Goal: Task Accomplishment & Management: Use online tool/utility

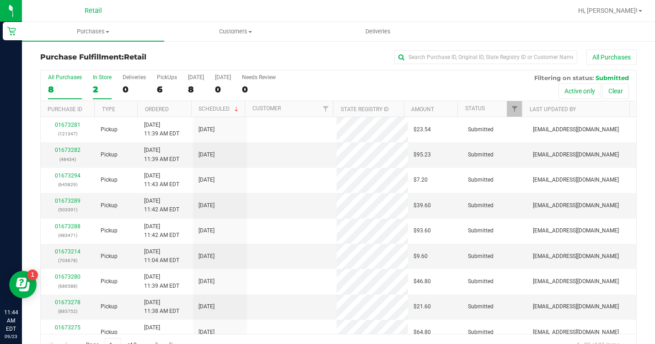
click at [95, 80] on div "In Store" at bounding box center [102, 77] width 19 height 6
click at [0, 0] on input "In Store 2" at bounding box center [0, 0] width 0 height 0
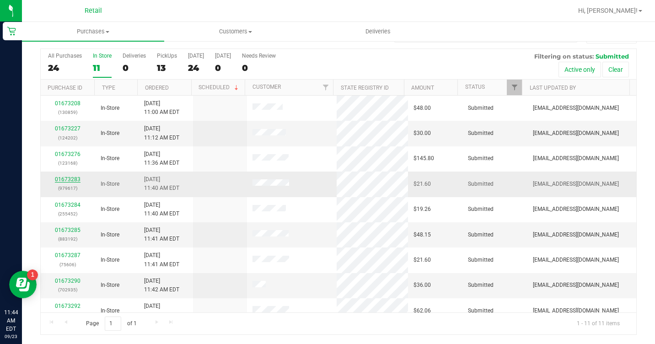
click at [60, 177] on link "01673283" at bounding box center [68, 179] width 26 height 6
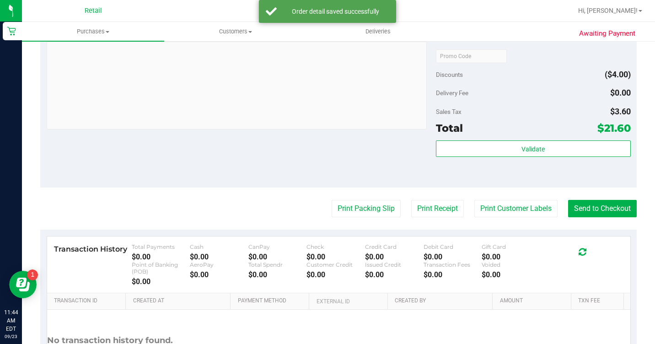
scroll to position [342, 0]
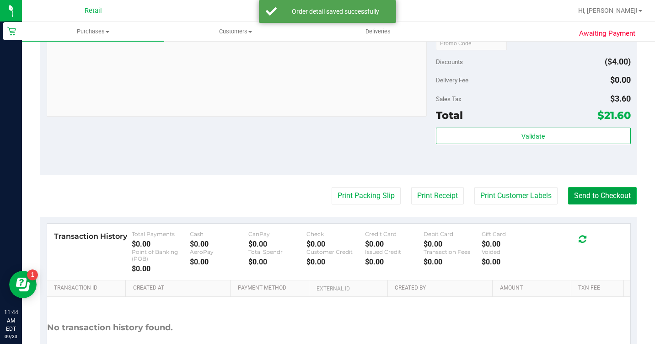
click at [597, 204] on button "Send to Checkout" at bounding box center [602, 195] width 69 height 17
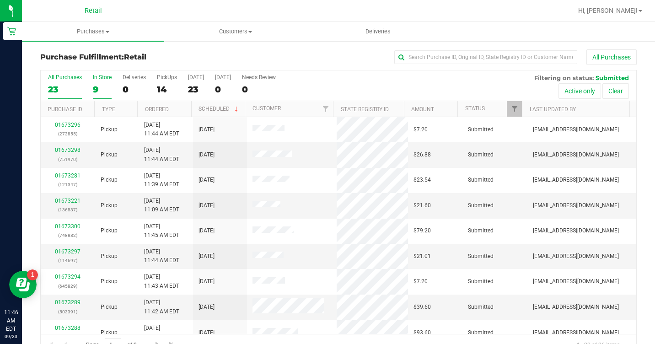
click at [102, 90] on div "9" at bounding box center [102, 89] width 19 height 11
click at [0, 0] on input "In Store 9" at bounding box center [0, 0] width 0 height 0
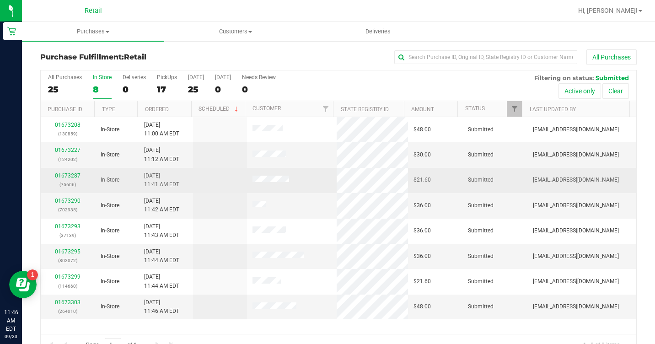
click at [70, 172] on div "01673287 (75606)" at bounding box center [67, 180] width 43 height 17
click at [73, 176] on link "01673287" at bounding box center [68, 175] width 26 height 6
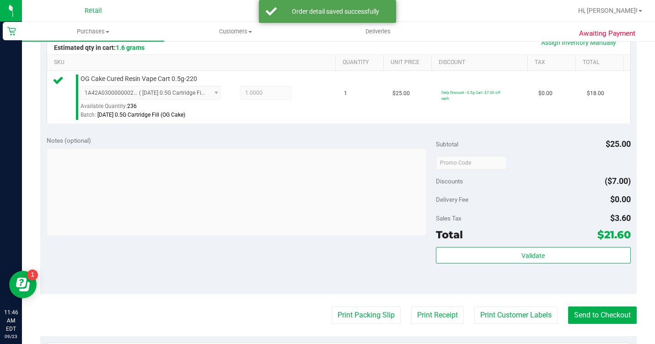
scroll to position [229, 0]
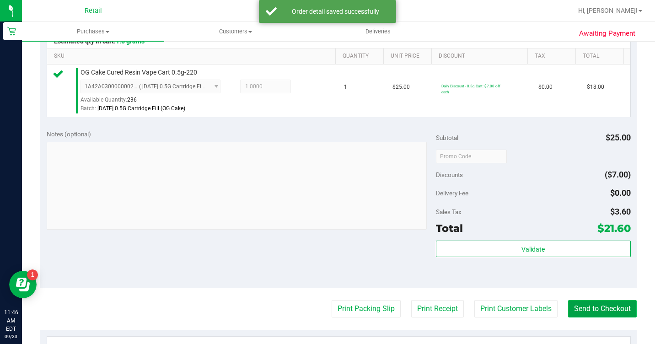
click at [595, 317] on button "Send to Checkout" at bounding box center [602, 308] width 69 height 17
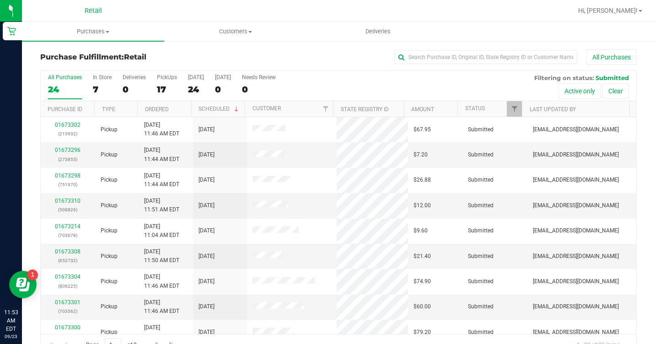
click at [91, 86] on div "All Purchases 24 In Store 7 Deliveries 0 PickUps 17 [DATE] 24 [DATE] 0 Needs Re…" at bounding box center [339, 85] width 596 height 31
click at [97, 83] on label "In Store 7" at bounding box center [102, 86] width 19 height 25
click at [0, 0] on input "In Store 7" at bounding box center [0, 0] width 0 height 0
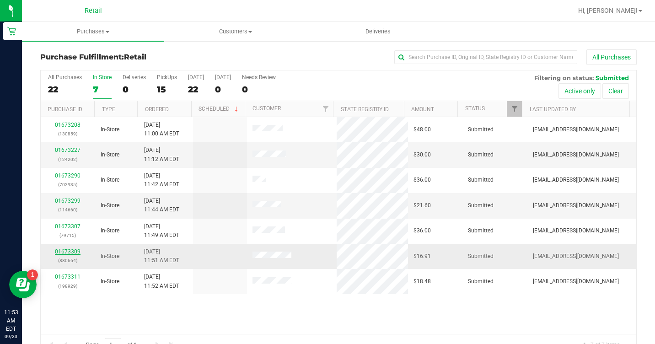
click at [75, 252] on link "01673309" at bounding box center [68, 251] width 26 height 6
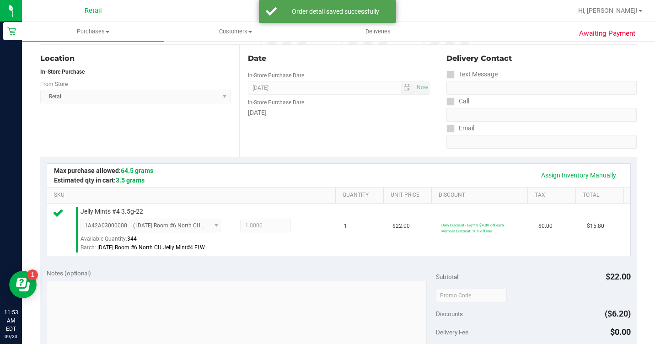
scroll to position [229, 0]
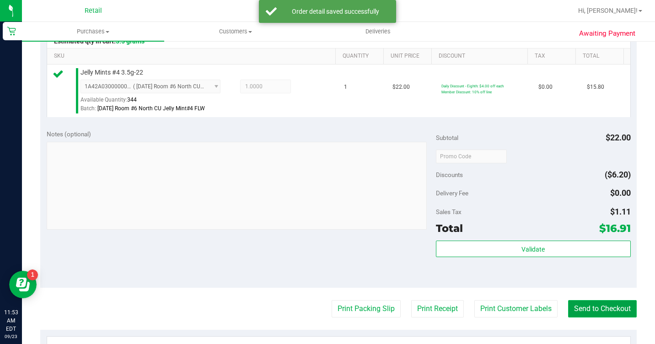
click at [601, 317] on button "Send to Checkout" at bounding box center [602, 308] width 69 height 17
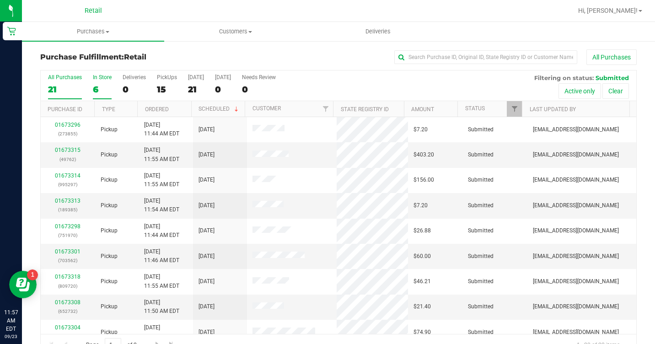
click at [101, 82] on label "In Store 6" at bounding box center [102, 86] width 19 height 25
click at [0, 0] on input "In Store 6" at bounding box center [0, 0] width 0 height 0
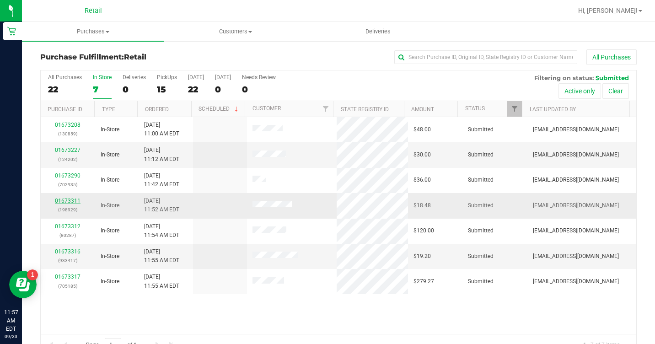
click at [71, 201] on link "01673311" at bounding box center [68, 201] width 26 height 6
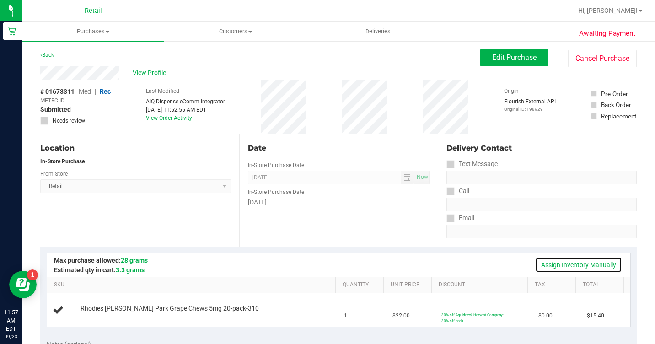
click at [567, 263] on link "Assign Inventory Manually" at bounding box center [578, 265] width 87 height 16
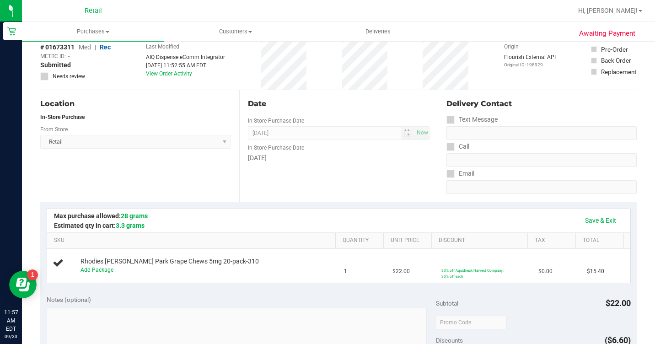
scroll to position [137, 0]
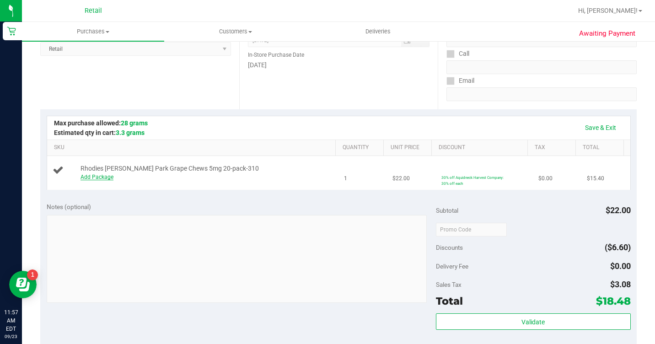
click at [80, 180] on link "Add Package" at bounding box center [96, 177] width 33 height 6
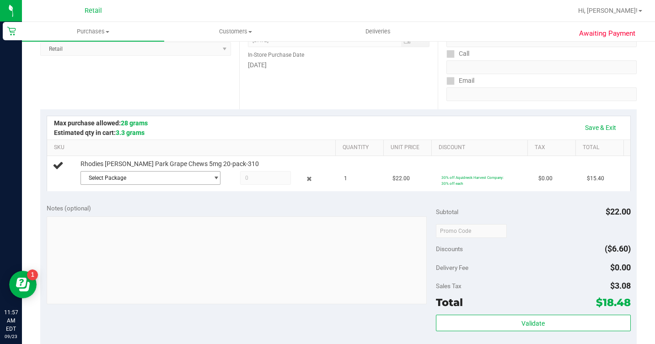
drag, startPoint x: 120, startPoint y: 192, endPoint x: 129, endPoint y: 200, distance: 11.6
click at [121, 184] on span "Select Package" at bounding box center [145, 178] width 128 height 13
click at [132, 227] on span "1A42A03000002BE000011362" at bounding box center [102, 228] width 78 height 6
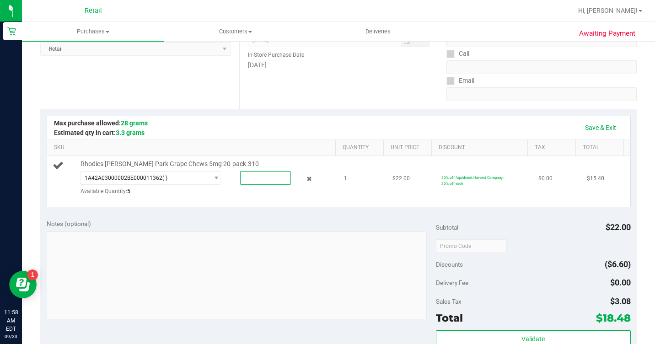
click at [240, 185] on span at bounding box center [265, 178] width 50 height 14
type input "1"
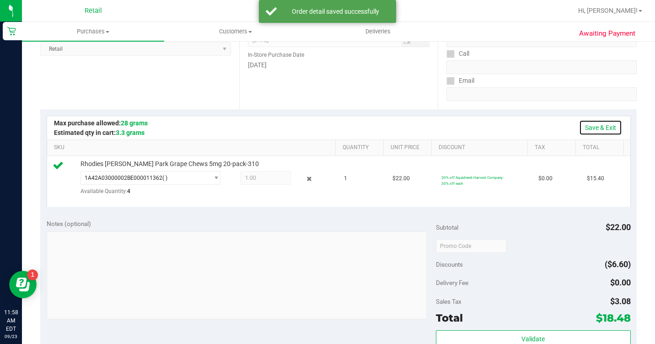
click at [601, 127] on link "Save & Exit" at bounding box center [600, 128] width 43 height 16
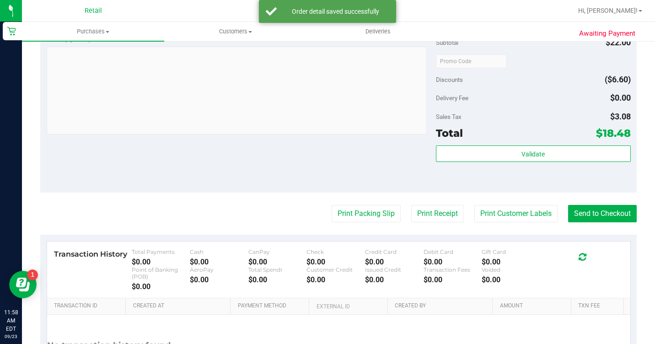
scroll to position [366, 0]
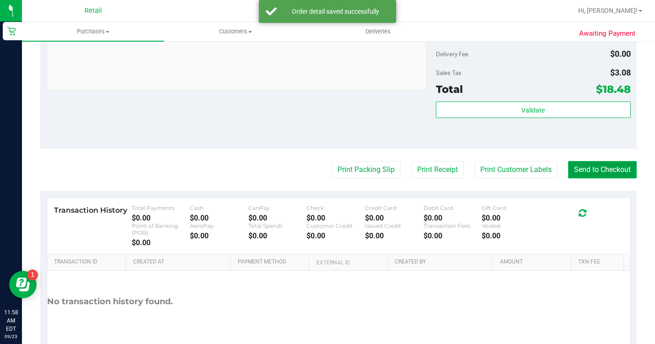
click at [601, 177] on button "Send to Checkout" at bounding box center [602, 169] width 69 height 17
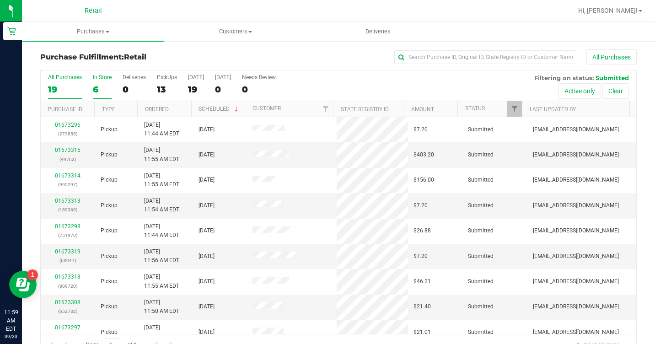
click at [95, 79] on div "In Store" at bounding box center [102, 77] width 19 height 6
click at [0, 0] on input "In Store 6" at bounding box center [0, 0] width 0 height 0
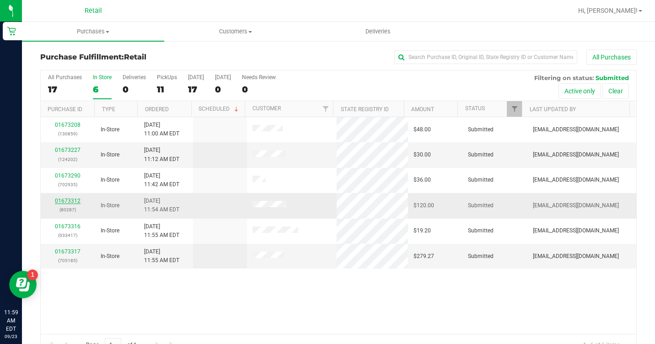
click at [63, 198] on link "01673312" at bounding box center [68, 201] width 26 height 6
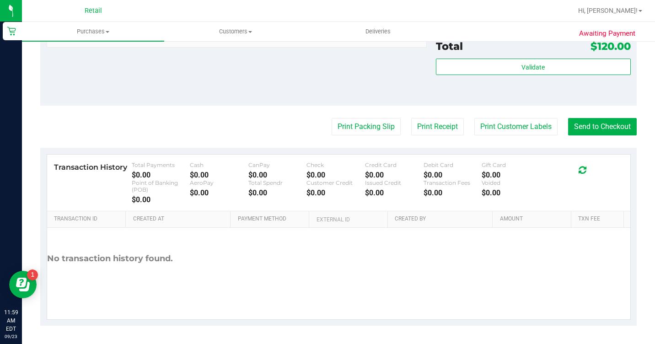
scroll to position [595, 0]
click at [594, 135] on button "Send to Checkout" at bounding box center [602, 126] width 69 height 17
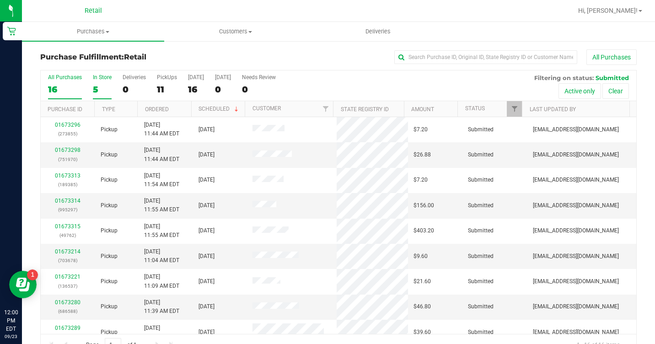
click at [100, 80] on label "In Store 5" at bounding box center [102, 86] width 19 height 25
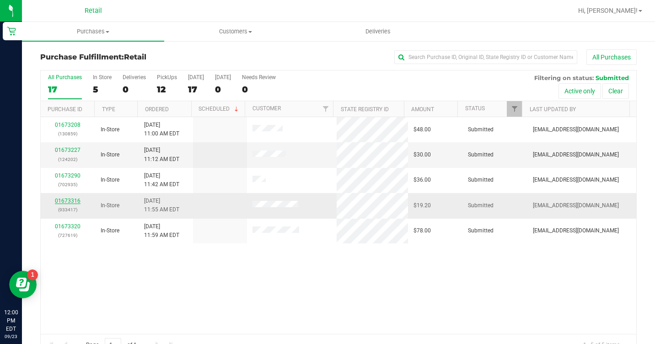
click at [66, 204] on link "01673316" at bounding box center [68, 201] width 26 height 6
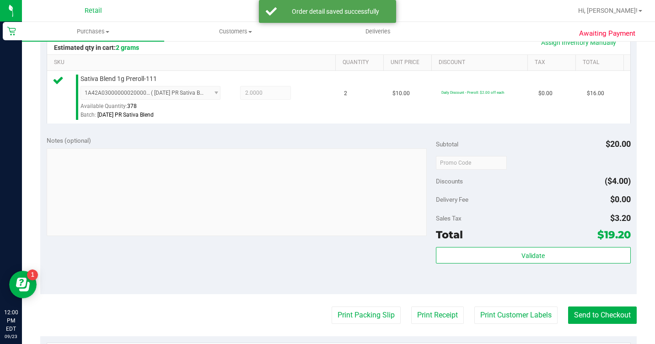
scroll to position [274, 0]
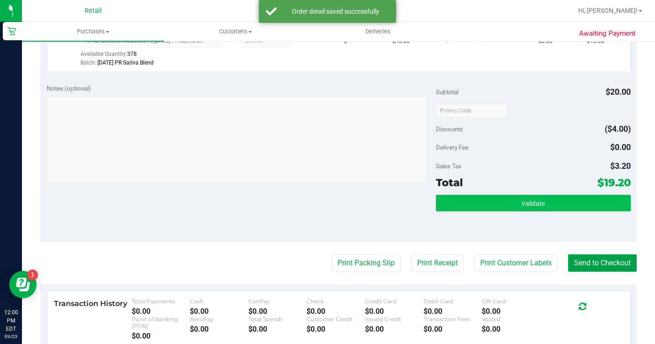
drag, startPoint x: 567, startPoint y: 274, endPoint x: 528, endPoint y: 209, distance: 75.9
click at [568, 272] on button "Send to Checkout" at bounding box center [602, 262] width 69 height 17
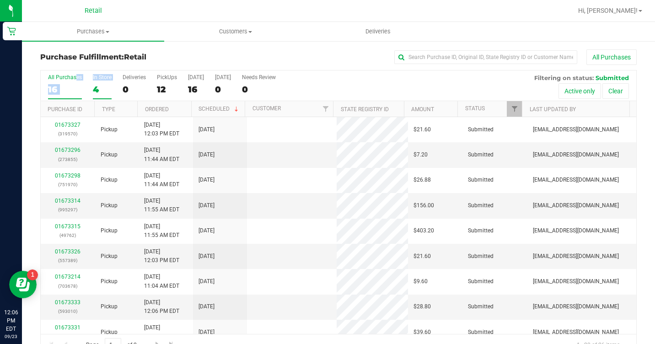
click at [92, 86] on div "All Purchases 16 In Store 4 Deliveries 0 PickUps 12 [DATE] 16 [DATE] 0 Needs Re…" at bounding box center [339, 85] width 596 height 31
click at [94, 86] on div "4" at bounding box center [102, 89] width 19 height 11
click at [0, 0] on input "In Store 4" at bounding box center [0, 0] width 0 height 0
click at [182, 50] on div "Purchase Fulfillment: Retail All Purchases" at bounding box center [338, 59] width 596 height 20
click at [91, 87] on div "All Purchases 26 In Store 9 Deliveries 0 PickUps 17 [DATE] 26 [DATE] 0 Needs Re…" at bounding box center [339, 85] width 596 height 31
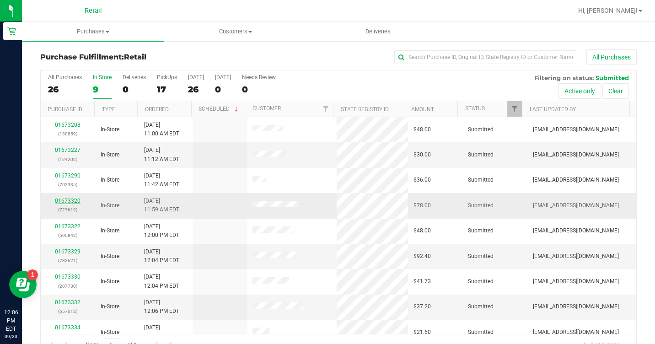
click at [64, 204] on link "01673320" at bounding box center [68, 201] width 26 height 6
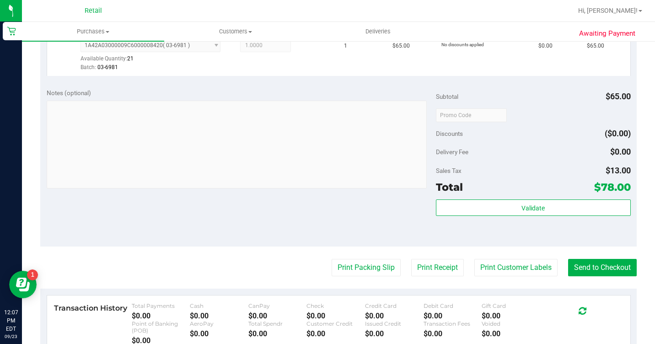
scroll to position [366, 0]
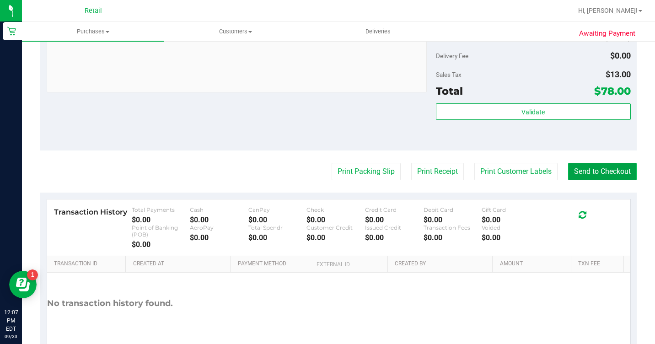
click at [578, 180] on button "Send to Checkout" at bounding box center [602, 171] width 69 height 17
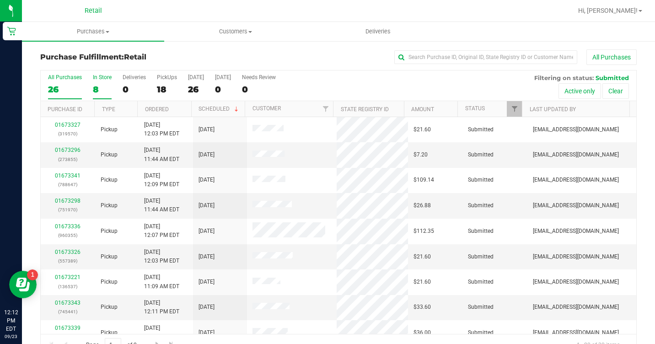
click at [96, 90] on div "8" at bounding box center [102, 89] width 19 height 11
click at [320, 81] on div "All Purchases 26 In Store 8 Deliveries 0 PickUps 18 [DATE] 26 [DATE] 0 Needs Re…" at bounding box center [339, 85] width 596 height 31
click at [109, 81] on label "In Store 11" at bounding box center [102, 86] width 19 height 25
click at [0, 0] on input "In Store 11" at bounding box center [0, 0] width 0 height 0
click at [71, 200] on link "01673332" at bounding box center [68, 201] width 26 height 6
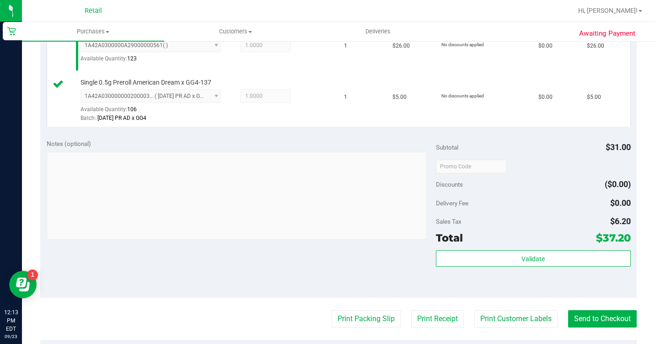
scroll to position [274, 0]
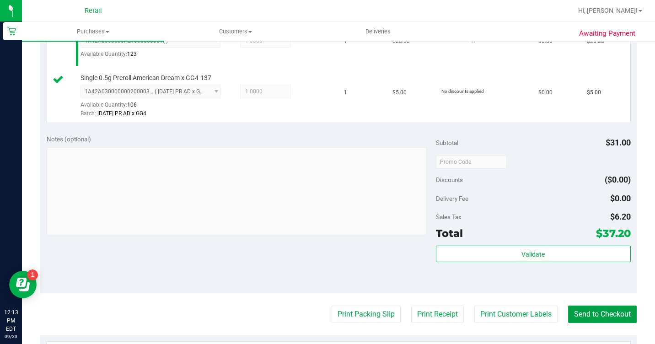
drag, startPoint x: 581, startPoint y: 338, endPoint x: 520, endPoint y: 309, distance: 67.7
click at [581, 323] on button "Send to Checkout" at bounding box center [602, 314] width 69 height 17
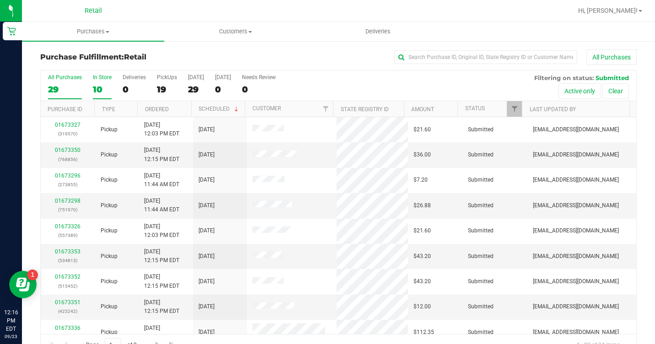
click at [97, 86] on div "10" at bounding box center [102, 89] width 19 height 11
click at [0, 0] on input "In Store 10" at bounding box center [0, 0] width 0 height 0
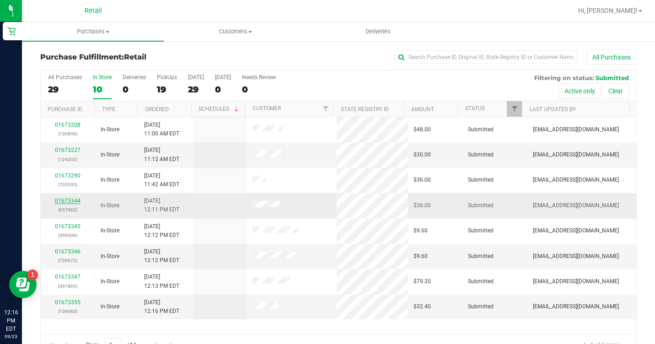
click at [67, 198] on link "01673344" at bounding box center [68, 201] width 26 height 6
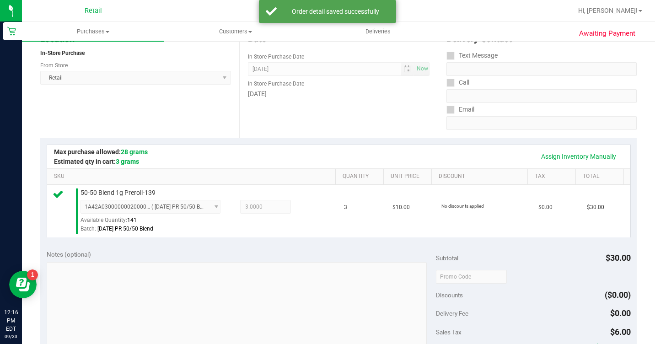
scroll to position [274, 0]
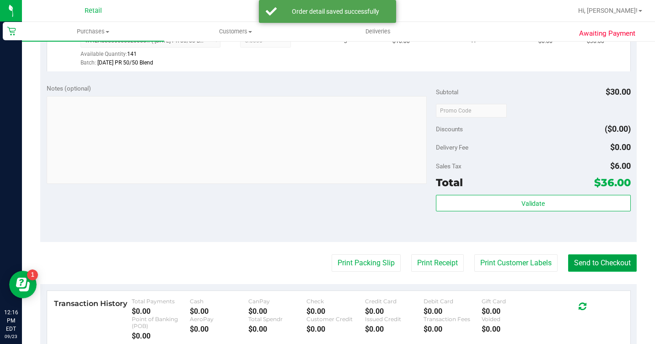
click at [584, 272] on button "Send to Checkout" at bounding box center [602, 262] width 69 height 17
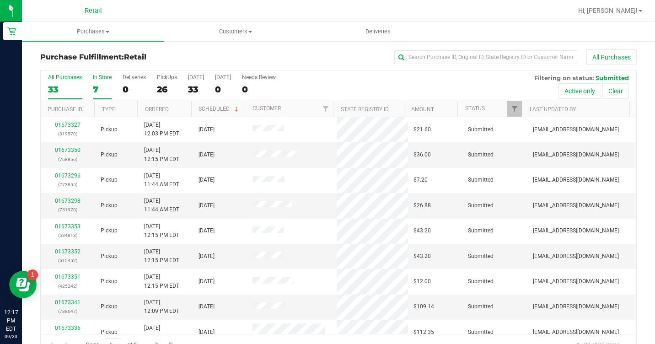
click at [93, 83] on label "In Store 7" at bounding box center [102, 86] width 19 height 25
click at [0, 0] on input "In Store 7" at bounding box center [0, 0] width 0 height 0
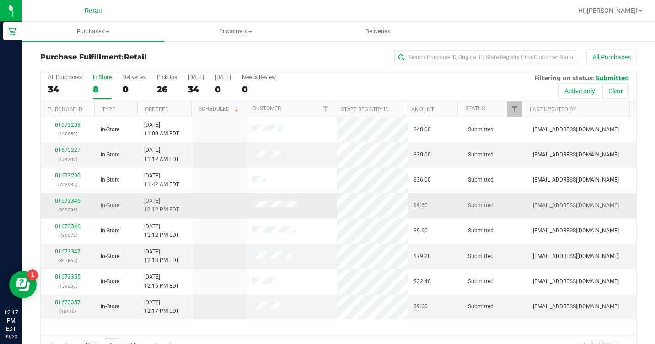
click at [76, 201] on link "01673345" at bounding box center [68, 201] width 26 height 6
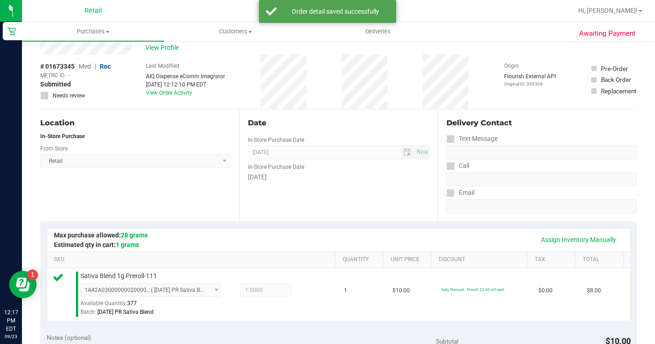
scroll to position [229, 0]
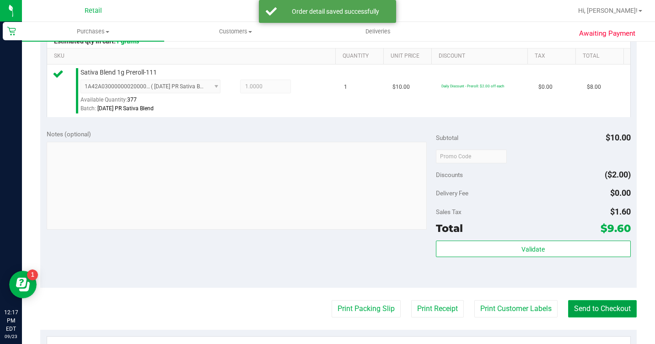
click at [590, 317] on button "Send to Checkout" at bounding box center [602, 308] width 69 height 17
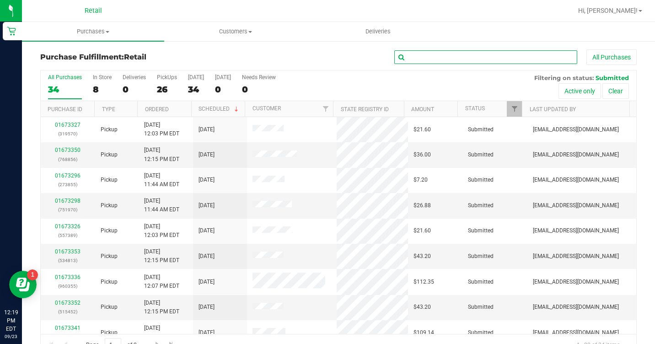
click at [442, 58] on input "text" at bounding box center [485, 57] width 183 height 14
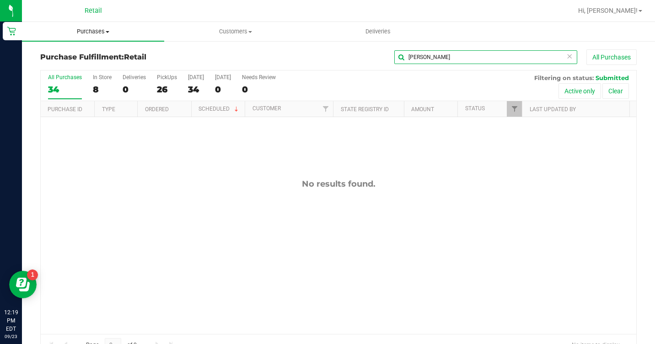
type input "[PERSON_NAME]"
click at [102, 29] on span "Purchases" at bounding box center [93, 31] width 142 height 8
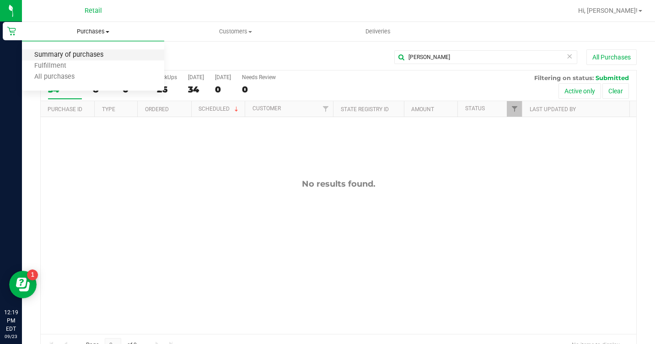
click at [92, 51] on span "Summary of purchases" at bounding box center [69, 55] width 94 height 8
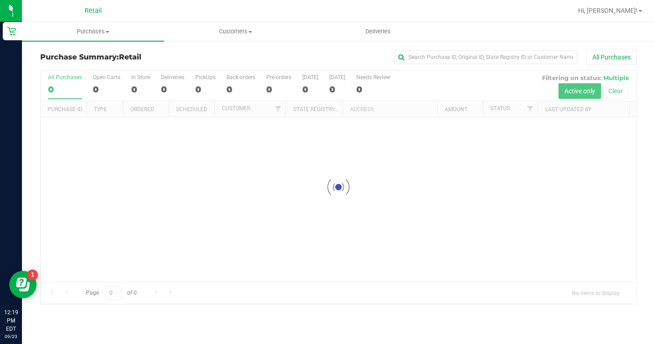
click at [518, 48] on div "Purchase Summary: Retail All Purchases Loading... All Purchases 0 Open Carts 0 …" at bounding box center [338, 176] width 633 height 273
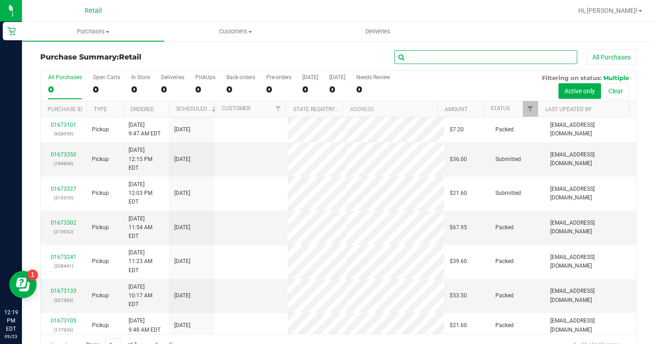
click at [519, 55] on input "text" at bounding box center [485, 57] width 183 height 14
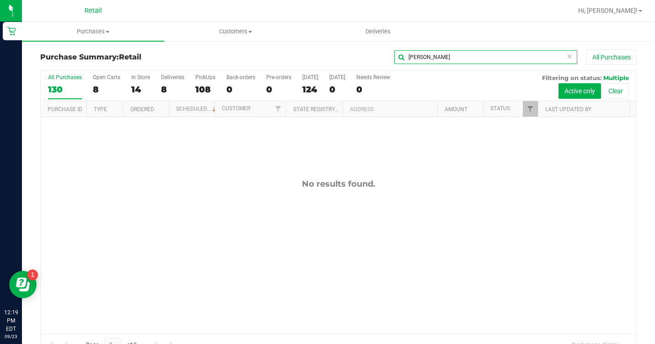
type input "[PERSON_NAME]"
click at [110, 85] on div "8" at bounding box center [106, 89] width 27 height 11
click at [0, 0] on input "Open Carts 8" at bounding box center [0, 0] width 0 height 0
click at [424, 55] on input "[PERSON_NAME]" at bounding box center [485, 57] width 183 height 14
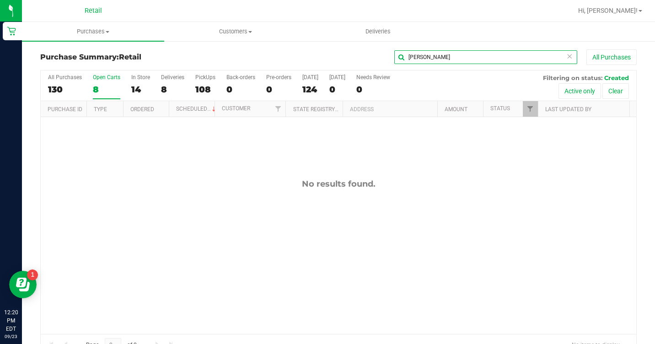
click at [424, 55] on input "[PERSON_NAME]" at bounding box center [485, 57] width 183 height 14
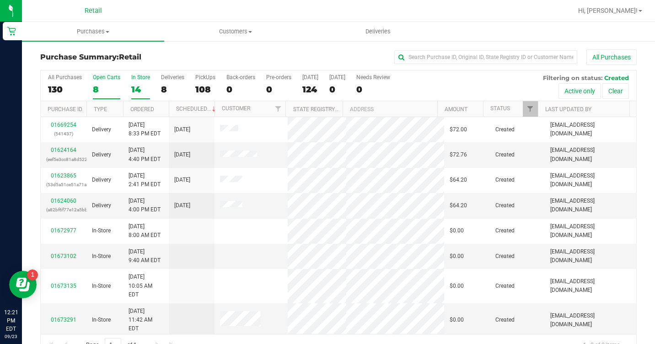
click at [136, 77] on div "In Store" at bounding box center [140, 77] width 19 height 6
click at [0, 0] on input "In Store 14" at bounding box center [0, 0] width 0 height 0
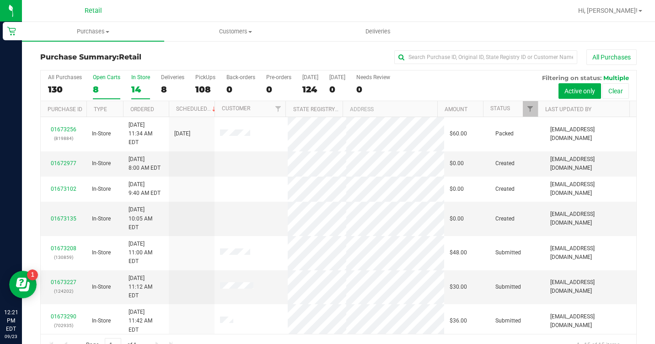
click at [102, 88] on div "8" at bounding box center [106, 89] width 27 height 11
click at [0, 0] on input "Open Carts 8" at bounding box center [0, 0] width 0 height 0
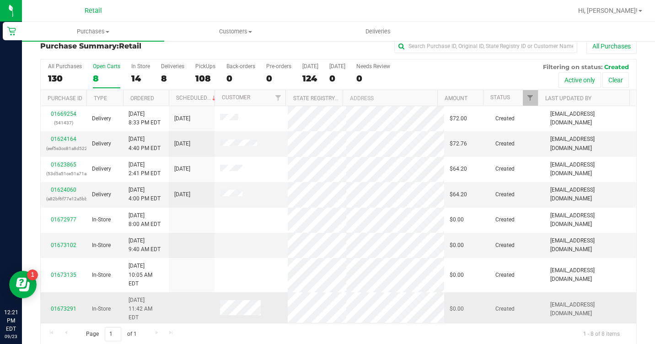
scroll to position [21, 0]
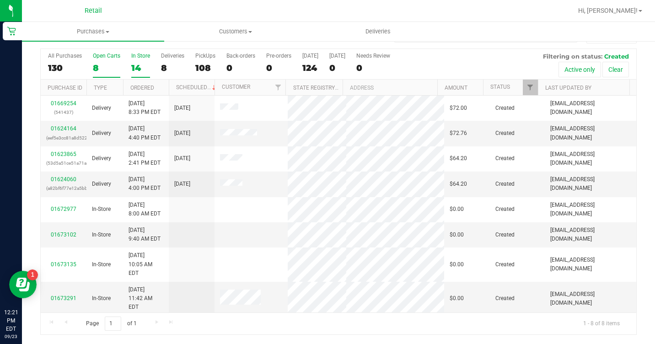
click at [142, 63] on div "14" at bounding box center [140, 68] width 19 height 11
click at [0, 0] on input "In Store 14" at bounding box center [0, 0] width 0 height 0
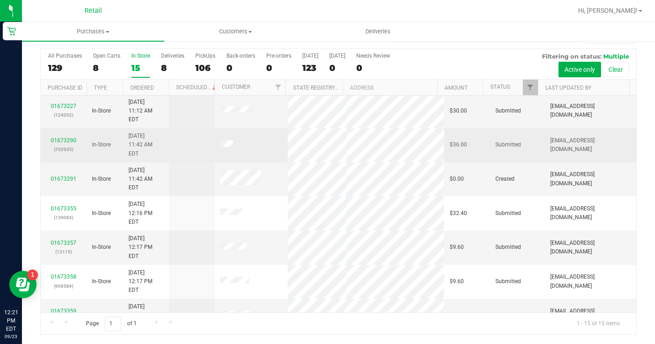
scroll to position [163, 0]
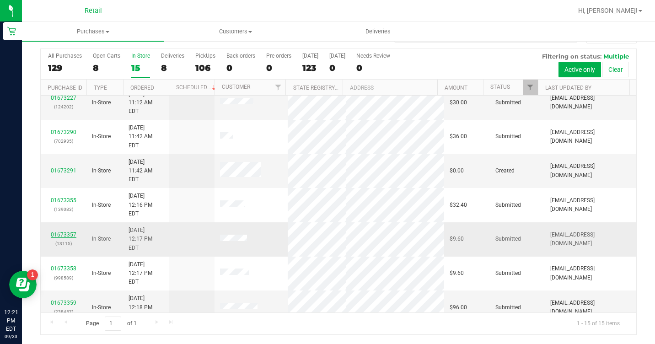
click at [68, 231] on link "01673357" at bounding box center [64, 234] width 26 height 6
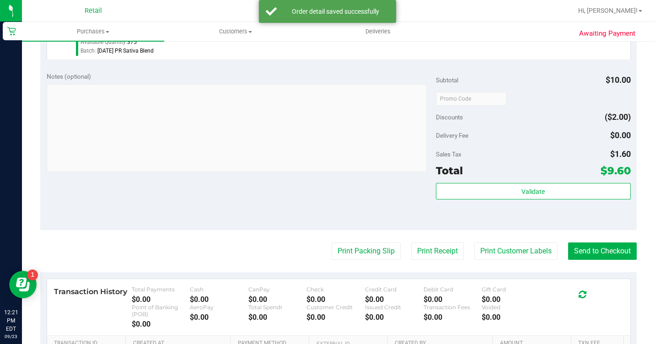
scroll to position [296, 0]
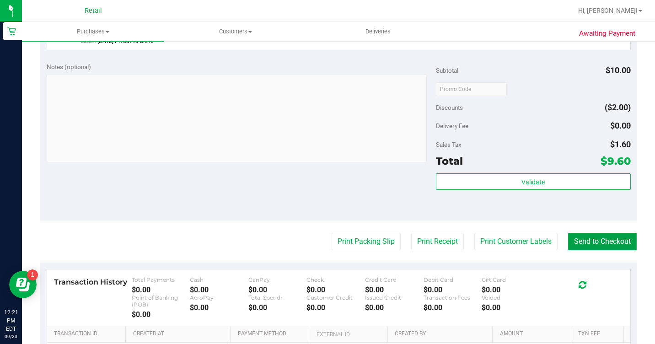
click at [577, 250] on button "Send to Checkout" at bounding box center [602, 241] width 69 height 17
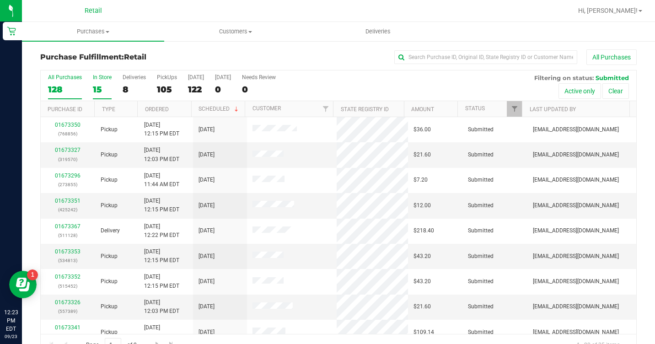
click at [96, 86] on div "15" at bounding box center [102, 89] width 19 height 11
click at [0, 0] on input "In Store 15" at bounding box center [0, 0] width 0 height 0
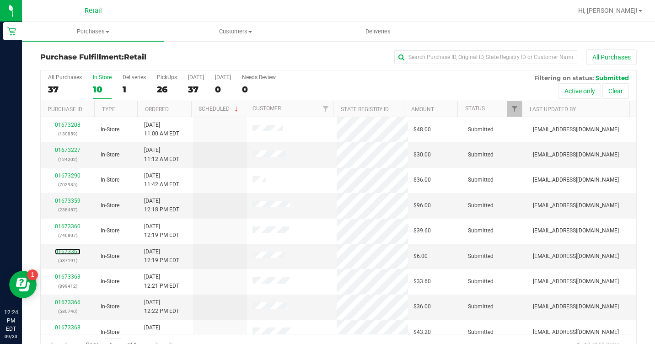
click at [70, 253] on link "01673361" at bounding box center [68, 251] width 26 height 6
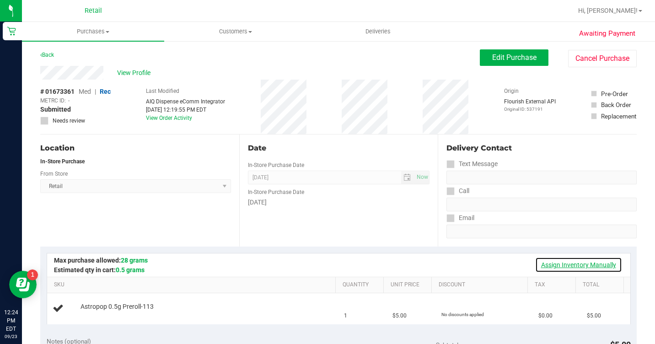
click at [565, 263] on link "Assign Inventory Manually" at bounding box center [578, 265] width 87 height 16
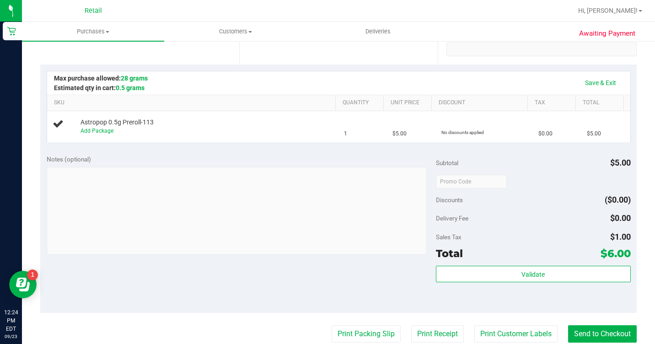
scroll to position [183, 0]
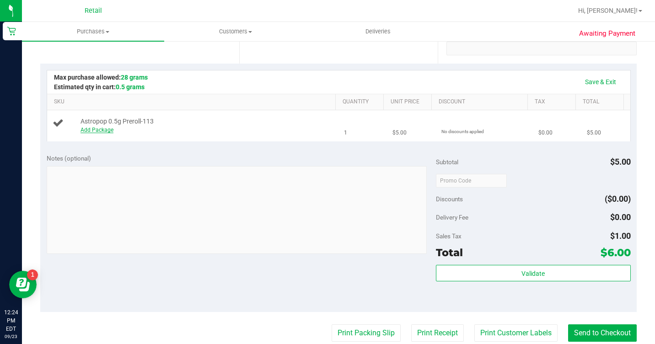
click at [81, 133] on link "Add Package" at bounding box center [96, 130] width 33 height 6
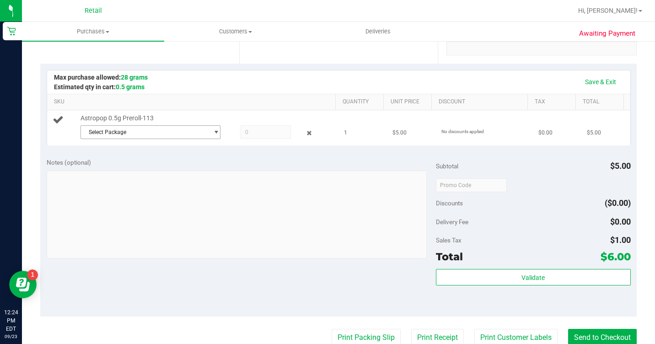
click at [117, 139] on span "Select Package" at bounding box center [145, 132] width 128 height 13
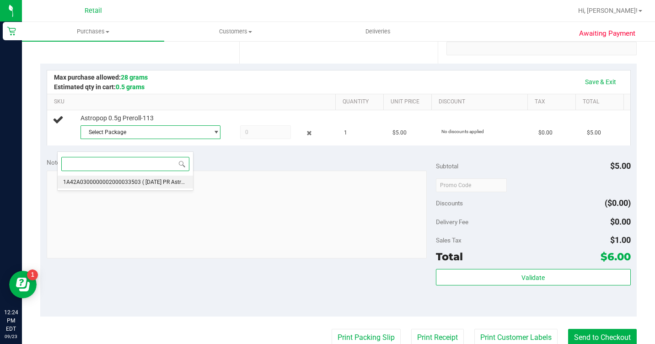
drag, startPoint x: 137, startPoint y: 182, endPoint x: 155, endPoint y: 179, distance: 17.7
click at [138, 182] on li "1A42A0300000002000033503 ( [DATE] PR Astropop )" at bounding box center [125, 182] width 135 height 13
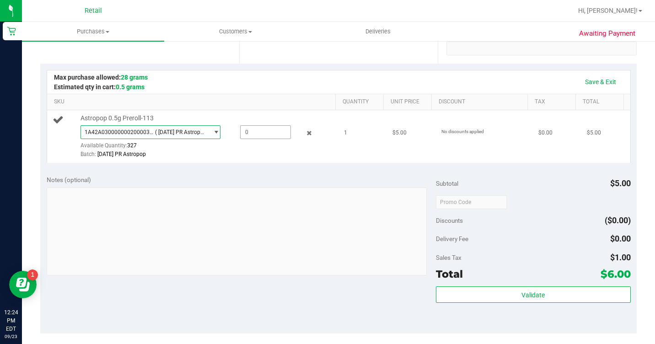
click at [240, 139] on span at bounding box center [265, 132] width 50 height 14
type input "1"
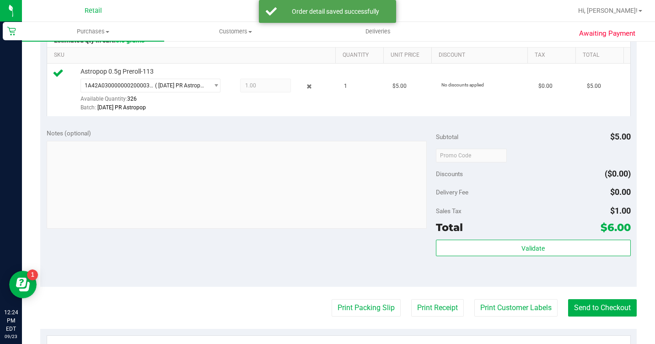
scroll to position [274, 0]
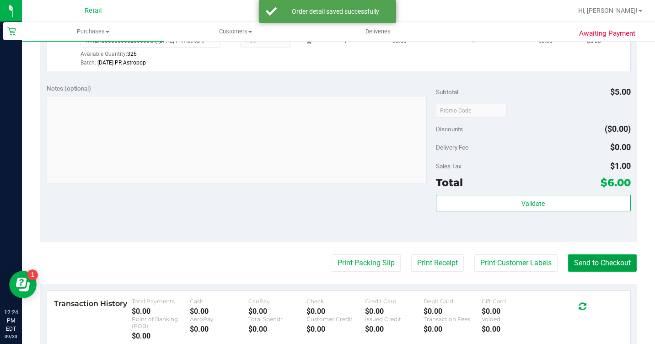
click at [602, 271] on button "Send to Checkout" at bounding box center [602, 262] width 69 height 17
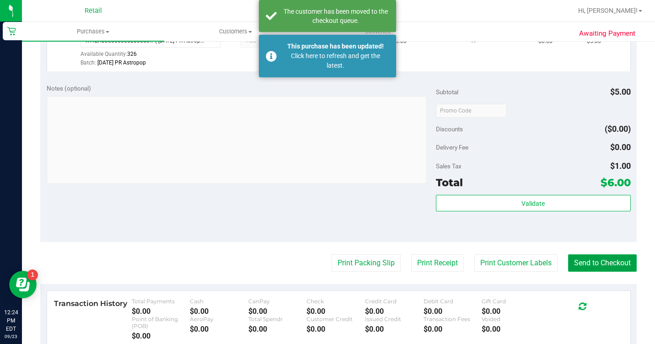
scroll to position [46, 0]
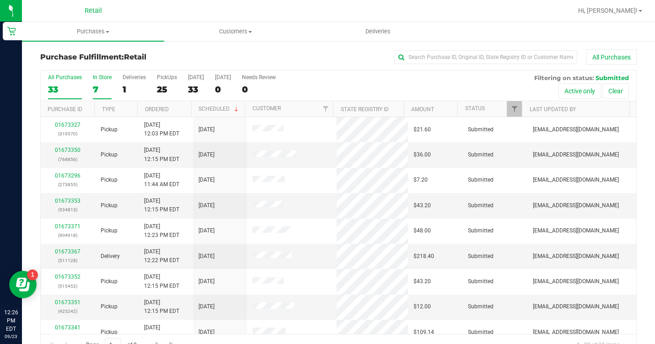
click at [103, 78] on div "In Store" at bounding box center [102, 77] width 19 height 6
click at [0, 0] on input "In Store 7" at bounding box center [0, 0] width 0 height 0
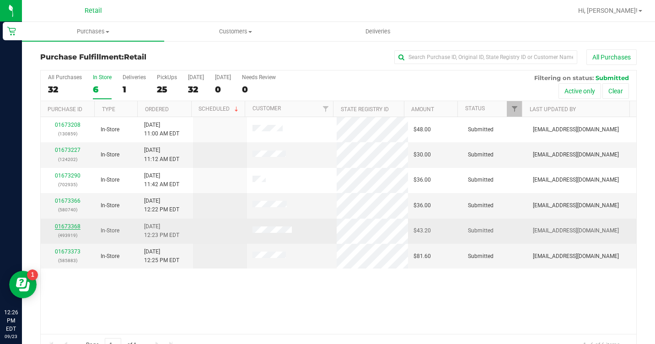
click at [63, 228] on link "01673368" at bounding box center [68, 226] width 26 height 6
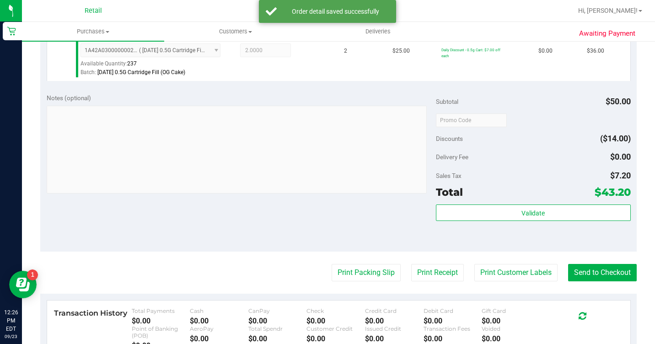
scroll to position [366, 0]
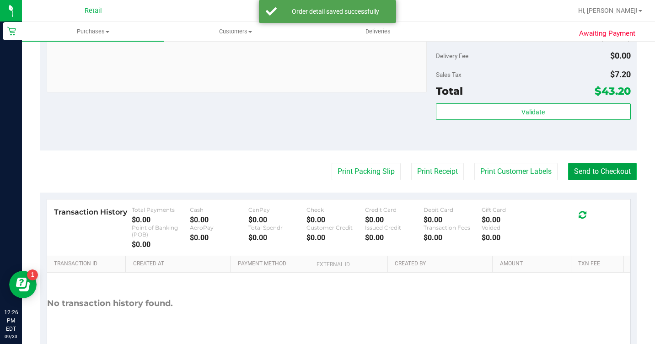
click at [599, 180] on button "Send to Checkout" at bounding box center [602, 171] width 69 height 17
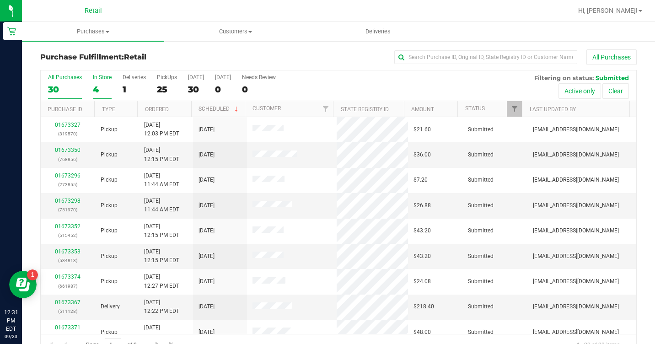
click at [104, 88] on div "4" at bounding box center [102, 89] width 19 height 11
click at [0, 0] on input "In Store 4" at bounding box center [0, 0] width 0 height 0
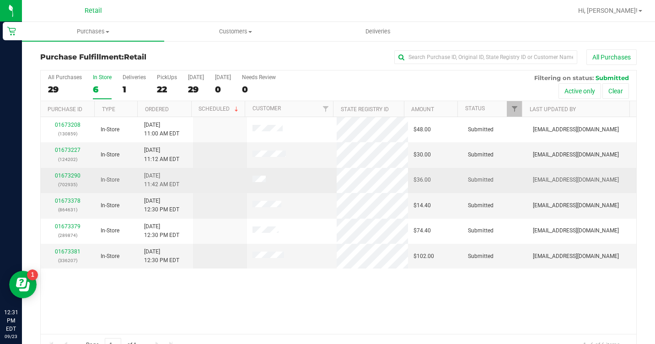
click at [60, 172] on div "01673290 (702935)" at bounding box center [67, 180] width 43 height 17
click at [66, 172] on link "01673290" at bounding box center [68, 175] width 26 height 6
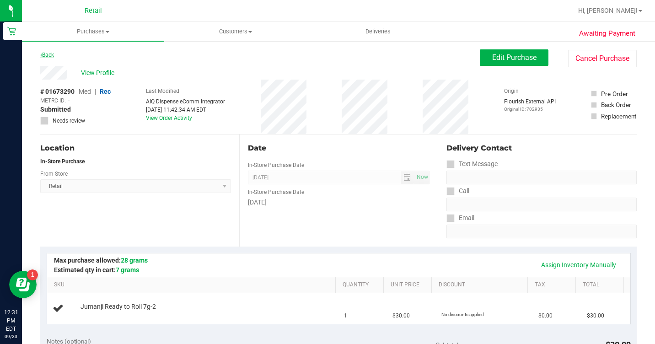
click at [45, 57] on link "Back" at bounding box center [47, 55] width 14 height 6
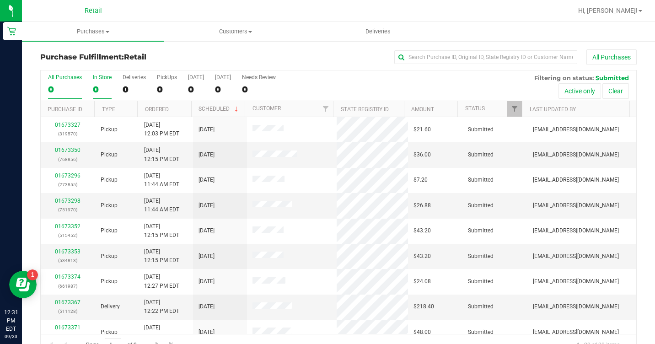
click at [101, 87] on div "0" at bounding box center [102, 89] width 19 height 11
click at [0, 0] on input "In Store 0" at bounding box center [0, 0] width 0 height 0
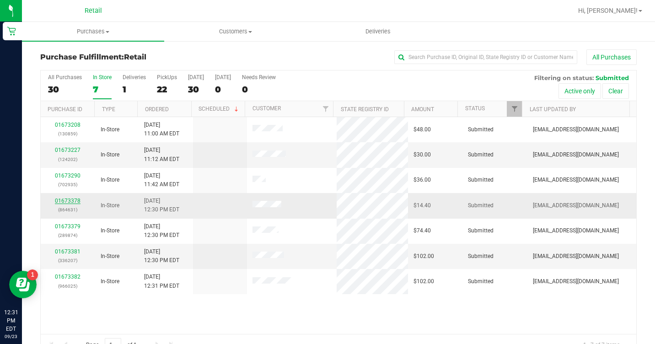
click at [73, 198] on link "01673378" at bounding box center [68, 201] width 26 height 6
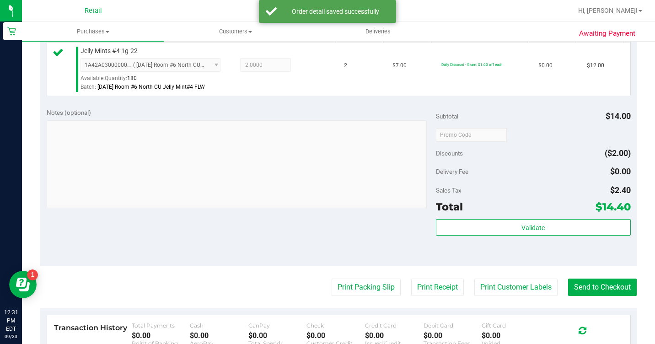
scroll to position [320, 0]
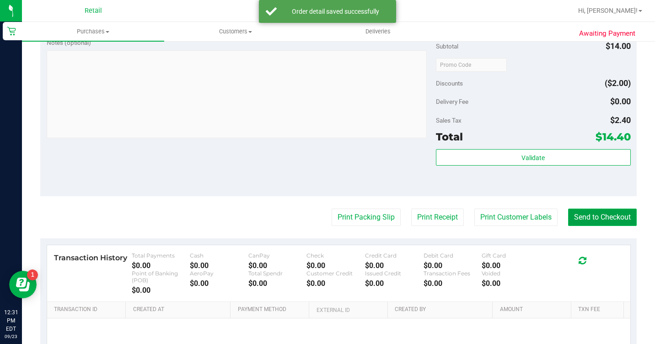
click at [593, 226] on button "Send to Checkout" at bounding box center [602, 217] width 69 height 17
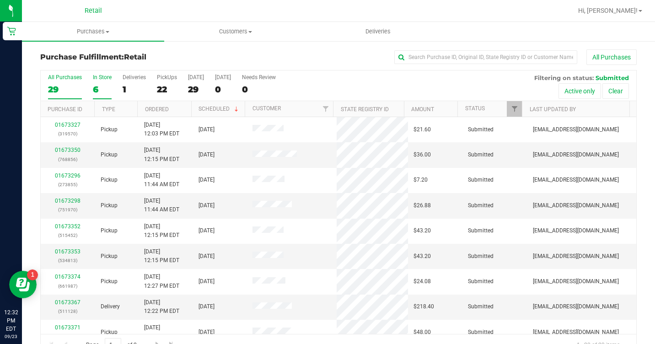
click at [98, 84] on div "6" at bounding box center [102, 89] width 19 height 11
click at [0, 0] on input "In Store 6" at bounding box center [0, 0] width 0 height 0
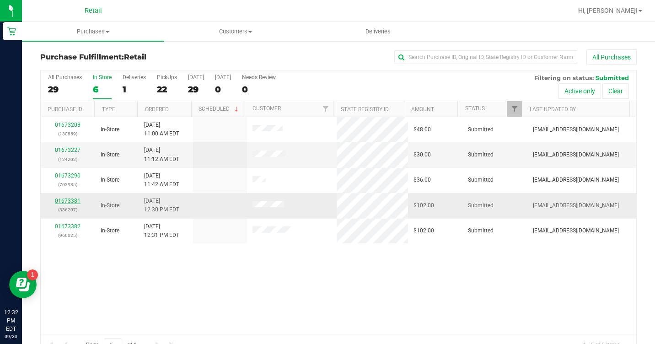
click at [70, 199] on link "01673381" at bounding box center [68, 201] width 26 height 6
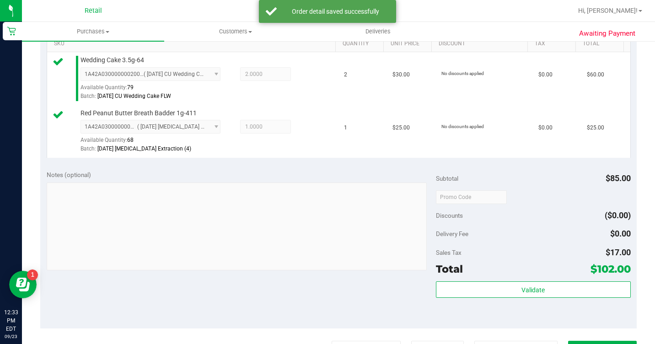
scroll to position [366, 0]
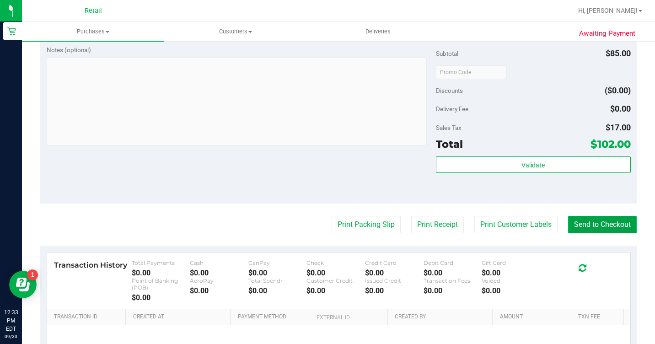
click at [607, 233] on button "Send to Checkout" at bounding box center [602, 224] width 69 height 17
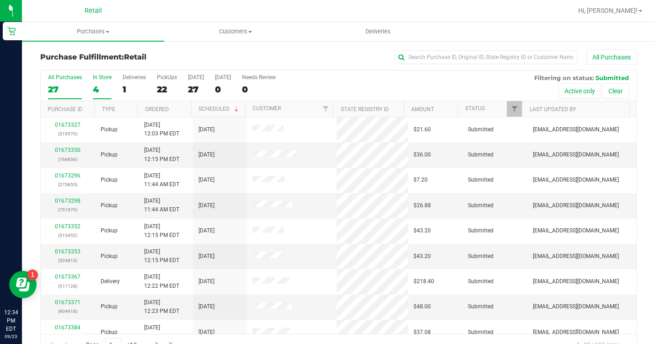
click at [106, 81] on label "In Store 4" at bounding box center [102, 86] width 19 height 25
click at [0, 0] on input "In Store 4" at bounding box center [0, 0] width 0 height 0
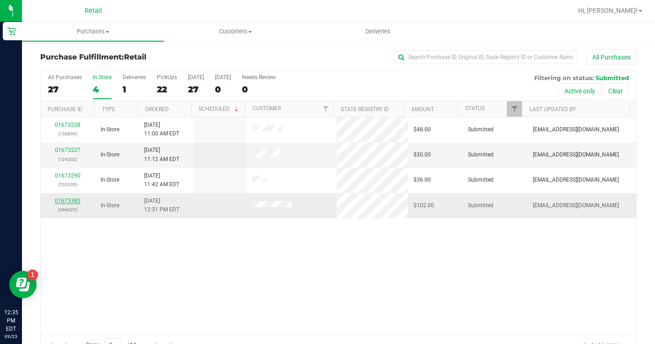
click at [60, 201] on link "01673382" at bounding box center [68, 201] width 26 height 6
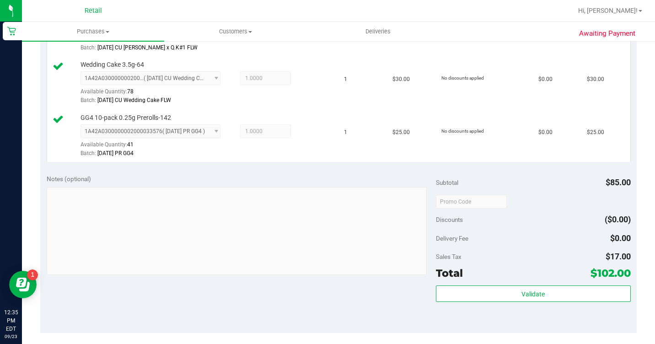
scroll to position [503, 0]
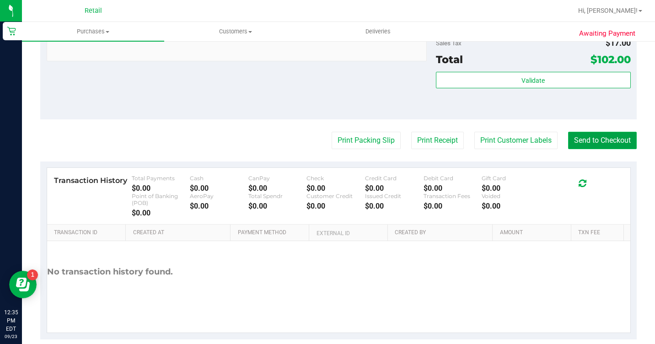
click at [568, 149] on button "Send to Checkout" at bounding box center [602, 140] width 69 height 17
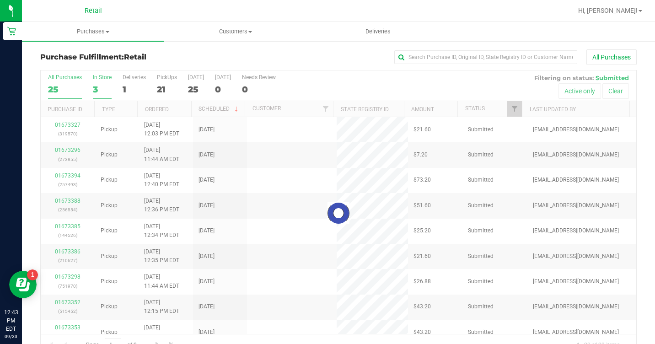
click at [93, 84] on div at bounding box center [339, 212] width 596 height 285
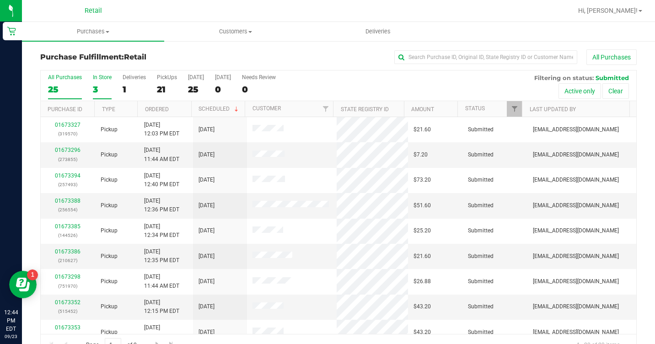
click at [95, 85] on div "3" at bounding box center [102, 89] width 19 height 11
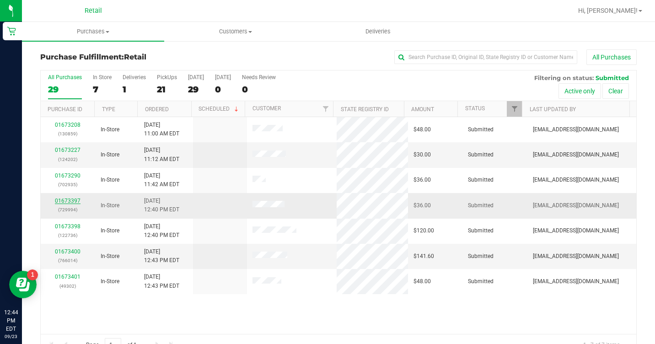
click at [68, 202] on link "01673397" at bounding box center [68, 201] width 26 height 6
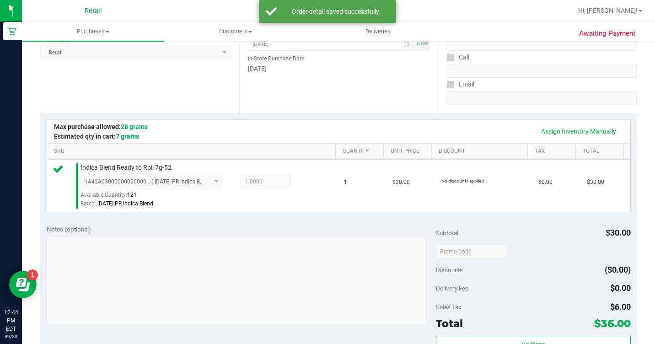
scroll to position [229, 0]
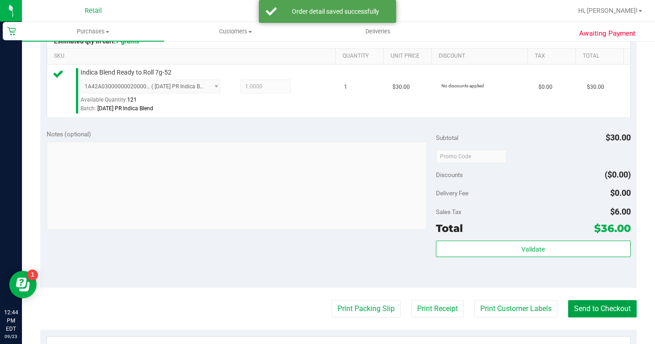
drag, startPoint x: 583, startPoint y: 319, endPoint x: 576, endPoint y: 310, distance: 11.8
click at [584, 317] on button "Send to Checkout" at bounding box center [602, 308] width 69 height 17
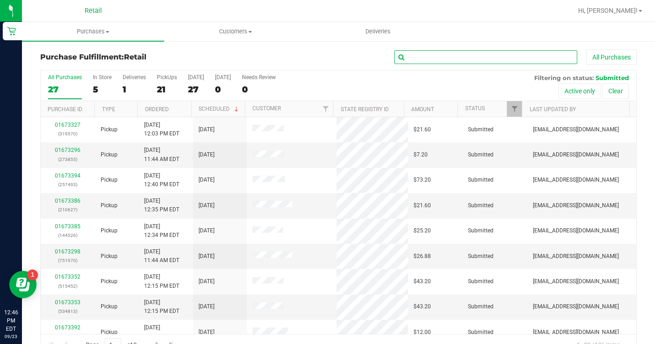
click at [411, 57] on input "text" at bounding box center [485, 57] width 183 height 14
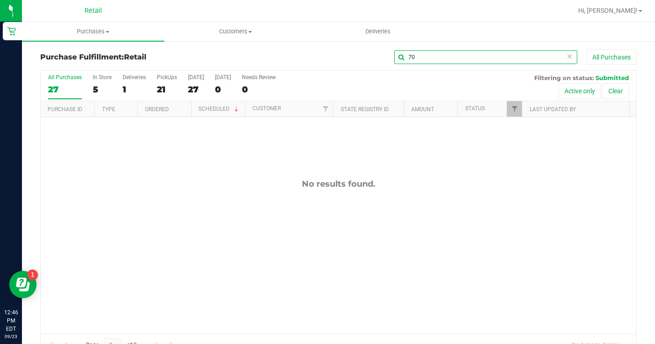
type input "7"
type input "dae"
click at [93, 31] on span "Purchases" at bounding box center [93, 31] width 142 height 8
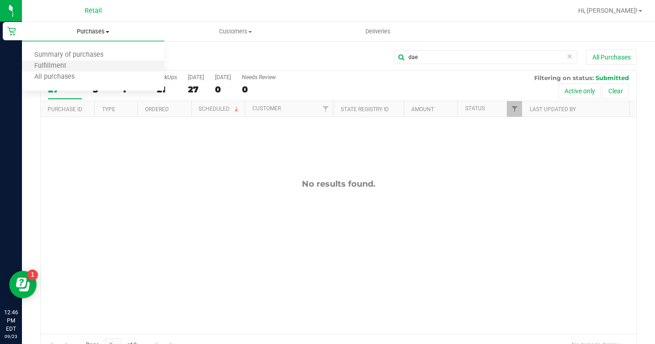
click at [91, 70] on li "Fulfillment" at bounding box center [93, 66] width 142 height 11
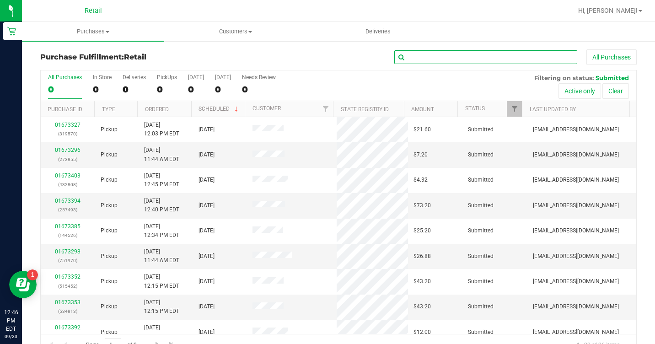
click at [522, 58] on input "text" at bounding box center [485, 57] width 183 height 14
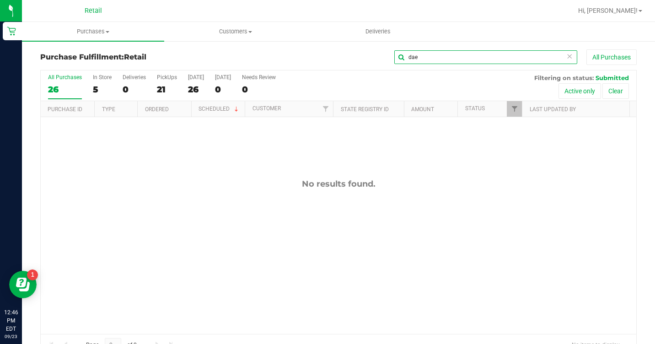
type input "dae"
click at [93, 83] on label "In Store 5" at bounding box center [102, 86] width 19 height 25
click at [0, 0] on input "In Store 5" at bounding box center [0, 0] width 0 height 0
click at [431, 62] on input "dae" at bounding box center [485, 57] width 183 height 14
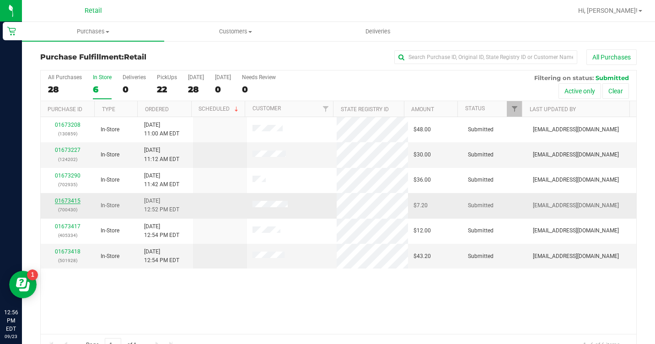
click at [72, 198] on link "01673415" at bounding box center [68, 201] width 26 height 6
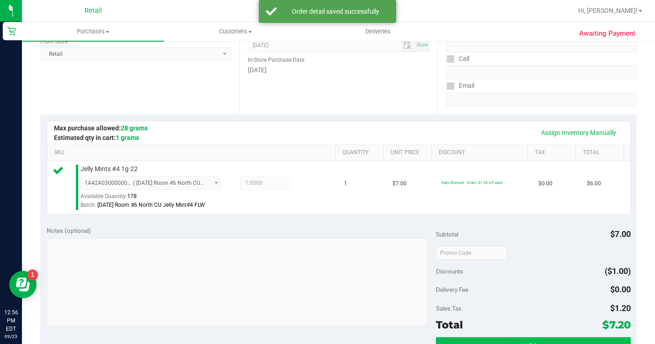
scroll to position [274, 0]
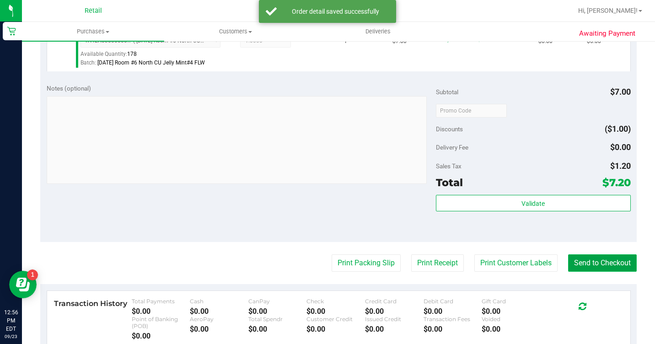
click at [592, 272] on button "Send to Checkout" at bounding box center [602, 262] width 69 height 17
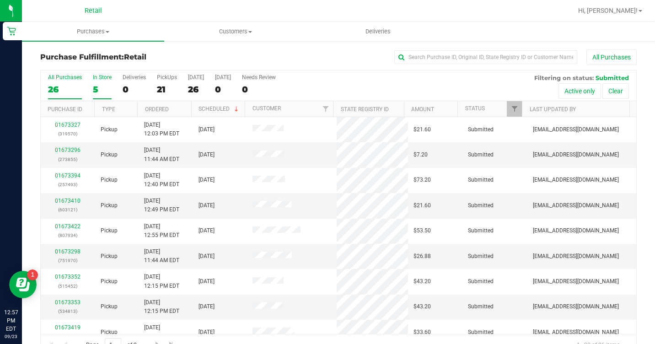
click at [107, 78] on div "In Store" at bounding box center [102, 77] width 19 height 6
click at [0, 0] on input "In Store 5" at bounding box center [0, 0] width 0 height 0
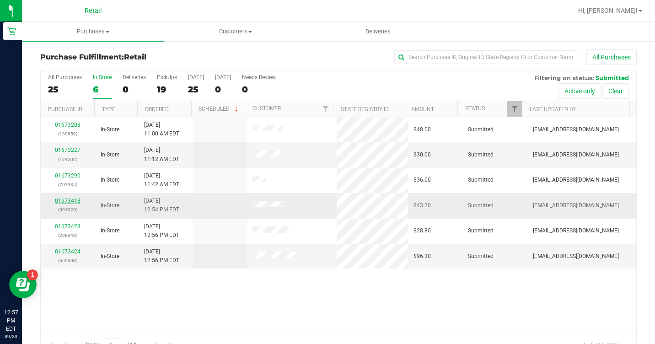
click at [61, 201] on link "01673418" at bounding box center [68, 201] width 26 height 6
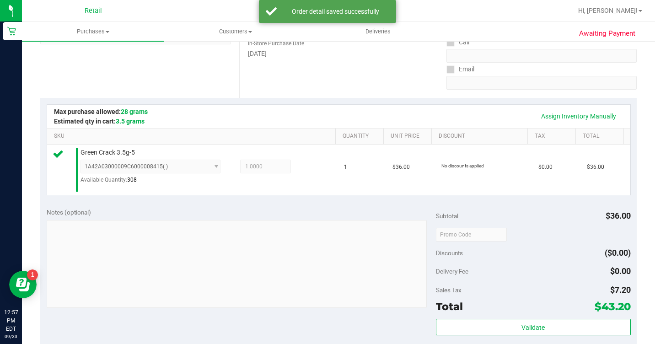
scroll to position [274, 0]
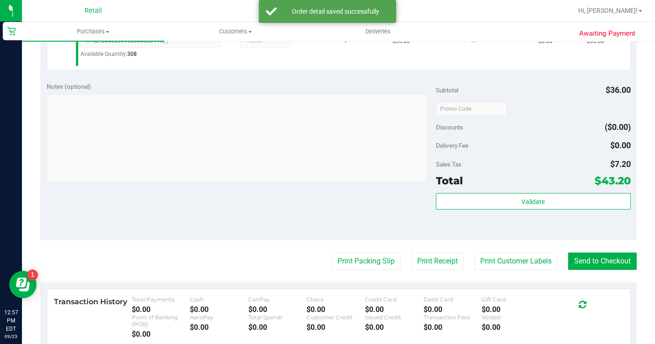
click at [583, 263] on purchase-details "Back Edit Purchase Cancel Purchase View Profile # 01673418 Med | Rec METRC ID: …" at bounding box center [338, 117] width 596 height 685
click at [582, 270] on button "Send to Checkout" at bounding box center [602, 260] width 69 height 17
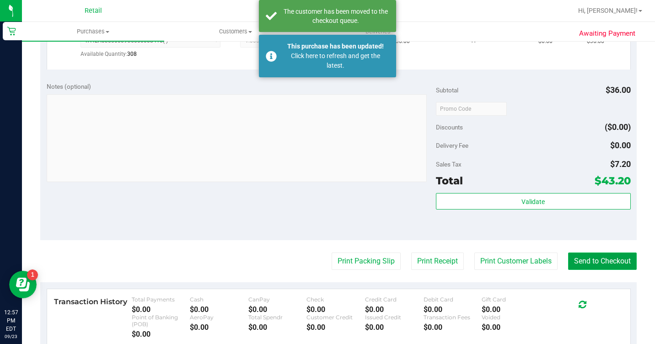
click at [596, 270] on button "Send to Checkout" at bounding box center [602, 260] width 69 height 17
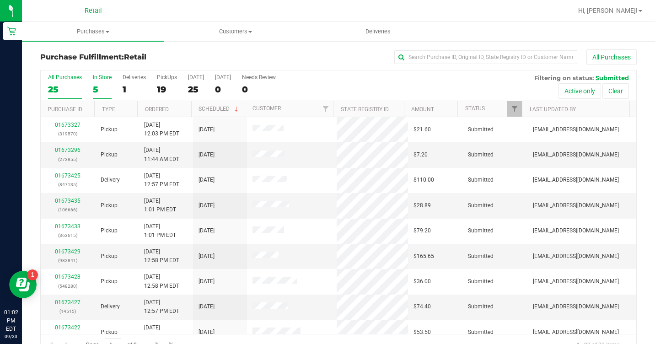
click at [98, 84] on div "5" at bounding box center [102, 89] width 19 height 11
click at [0, 0] on input "In Store 5" at bounding box center [0, 0] width 0 height 0
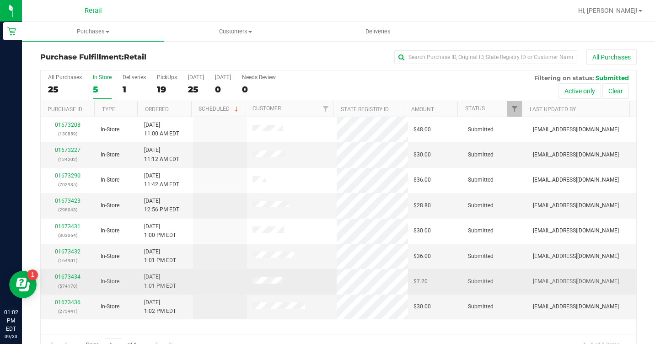
scroll to position [21, 0]
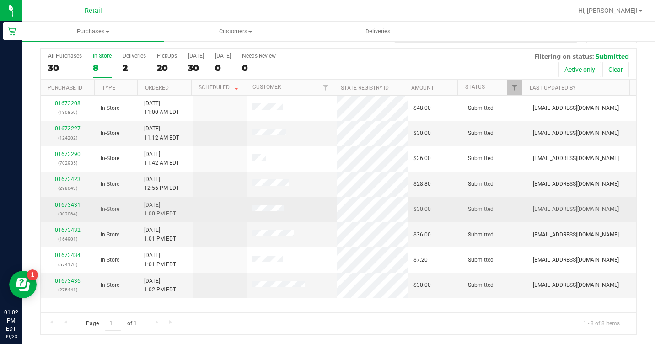
click at [67, 204] on link "01673431" at bounding box center [68, 205] width 26 height 6
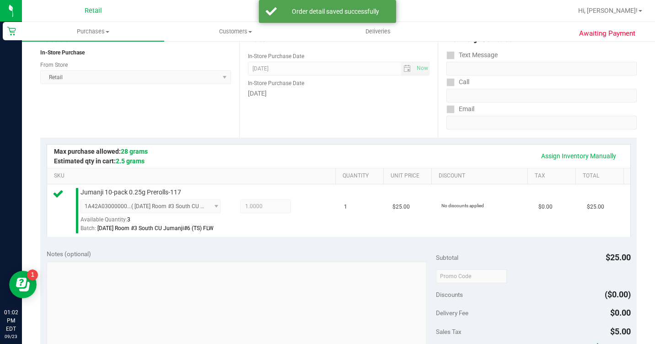
scroll to position [250, 0]
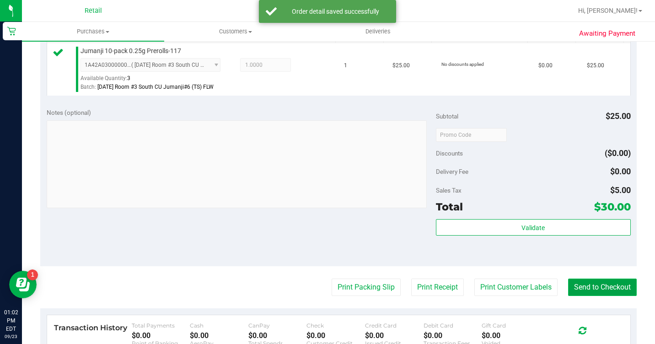
click at [598, 296] on button "Send to Checkout" at bounding box center [602, 287] width 69 height 17
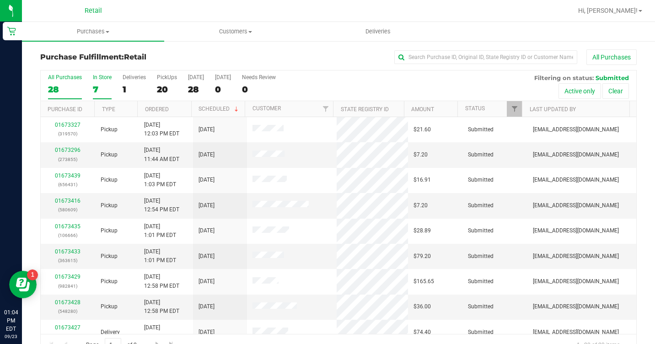
click at [98, 85] on div "7" at bounding box center [102, 89] width 19 height 11
click at [0, 0] on input "In Store 7" at bounding box center [0, 0] width 0 height 0
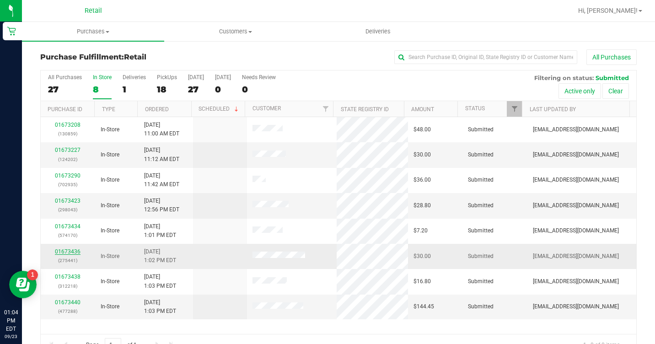
click at [68, 253] on link "01673436" at bounding box center [68, 251] width 26 height 6
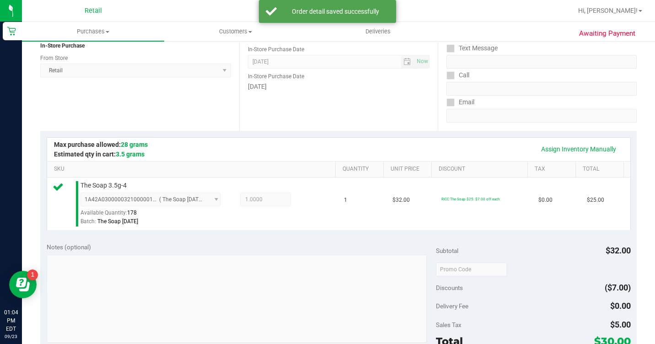
scroll to position [274, 0]
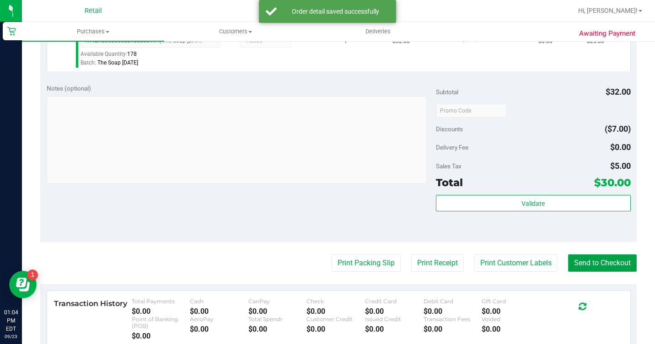
click at [592, 272] on button "Send to Checkout" at bounding box center [602, 262] width 69 height 17
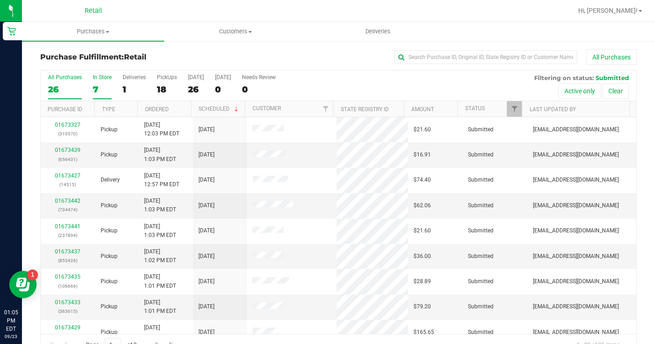
click at [107, 94] on div "7" at bounding box center [102, 89] width 19 height 11
click at [0, 0] on input "In Store 7" at bounding box center [0, 0] width 0 height 0
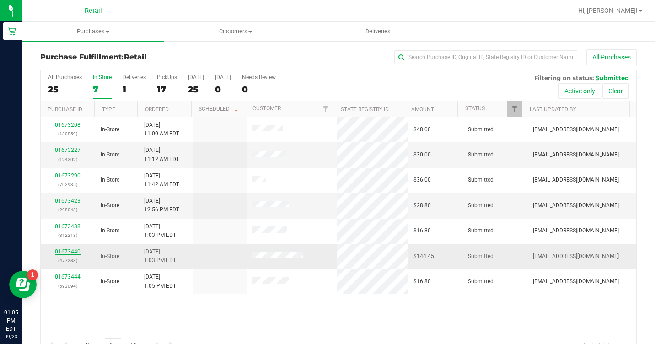
click at [71, 254] on link "01673440" at bounding box center [68, 251] width 26 height 6
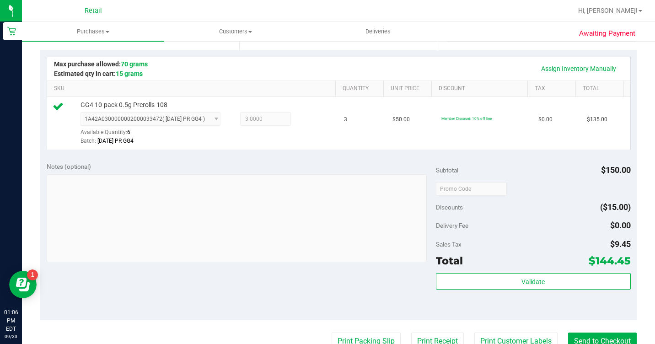
scroll to position [229, 0]
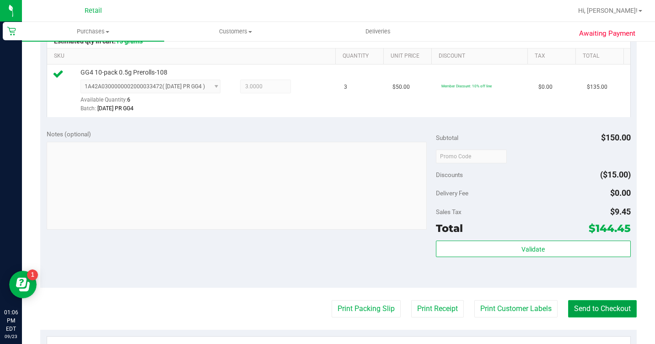
click at [620, 317] on button "Send to Checkout" at bounding box center [602, 308] width 69 height 17
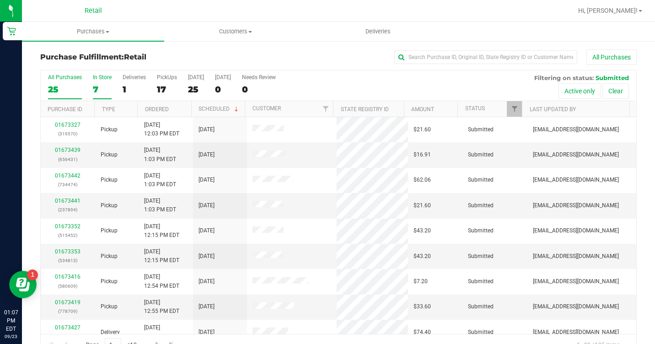
click at [96, 87] on div "7" at bounding box center [102, 89] width 19 height 11
click at [0, 0] on input "In Store 7" at bounding box center [0, 0] width 0 height 0
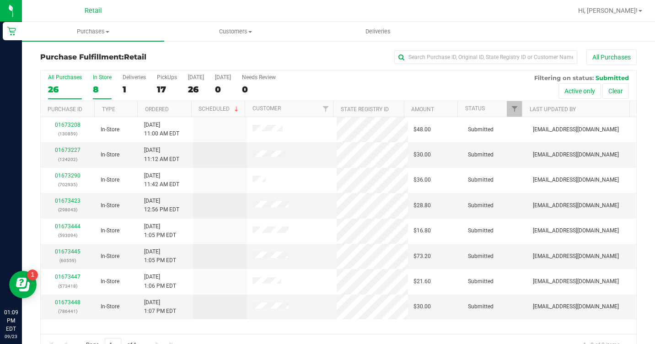
click at [61, 83] on label "All Purchases 26" at bounding box center [65, 86] width 34 height 25
click at [0, 0] on input "All Purchases 26" at bounding box center [0, 0] width 0 height 0
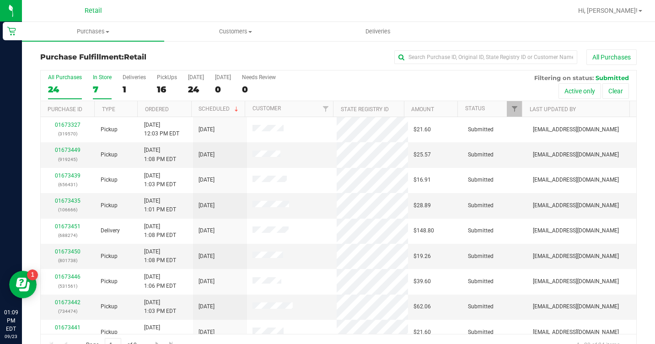
click at [98, 87] on div "7" at bounding box center [102, 89] width 19 height 11
click at [0, 0] on input "In Store 7" at bounding box center [0, 0] width 0 height 0
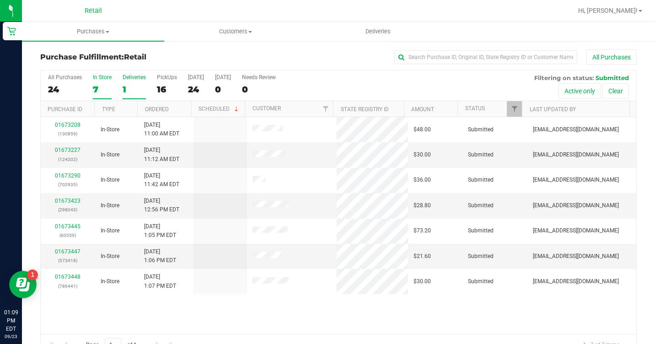
click at [136, 88] on div "1" at bounding box center [134, 89] width 23 height 11
click at [0, 0] on input "Deliveries 1" at bounding box center [0, 0] width 0 height 0
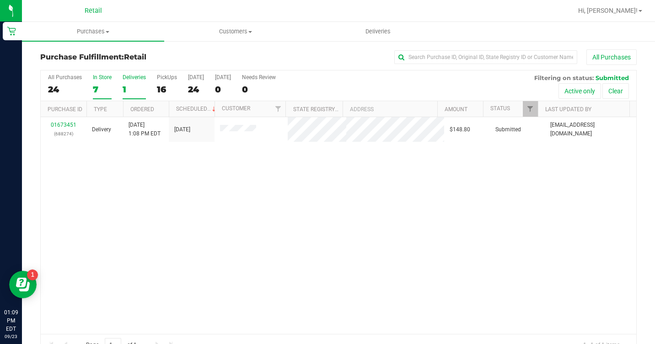
click at [101, 82] on label "In Store 7" at bounding box center [102, 86] width 19 height 25
click at [0, 0] on input "In Store 7" at bounding box center [0, 0] width 0 height 0
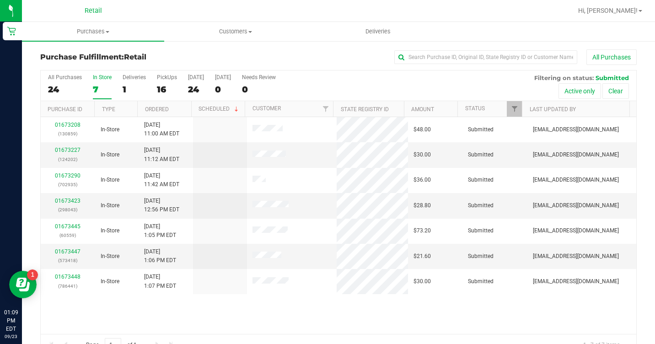
click at [95, 88] on div "7" at bounding box center [102, 89] width 19 height 11
click at [0, 0] on input "In Store 7" at bounding box center [0, 0] width 0 height 0
click at [64, 85] on div "24" at bounding box center [65, 89] width 34 height 11
click at [0, 0] on input "All Purchases 24" at bounding box center [0, 0] width 0 height 0
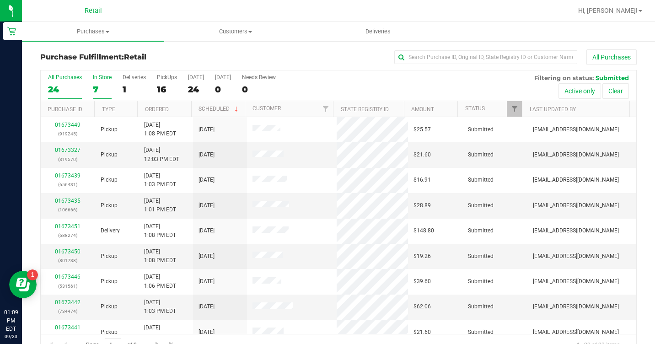
click at [100, 81] on label "In Store 7" at bounding box center [102, 86] width 19 height 25
click at [0, 0] on input "In Store 7" at bounding box center [0, 0] width 0 height 0
click at [97, 89] on div "7" at bounding box center [102, 89] width 19 height 11
click at [0, 0] on input "In Store 7" at bounding box center [0, 0] width 0 height 0
click at [72, 251] on link "01673448" at bounding box center [68, 251] width 26 height 6
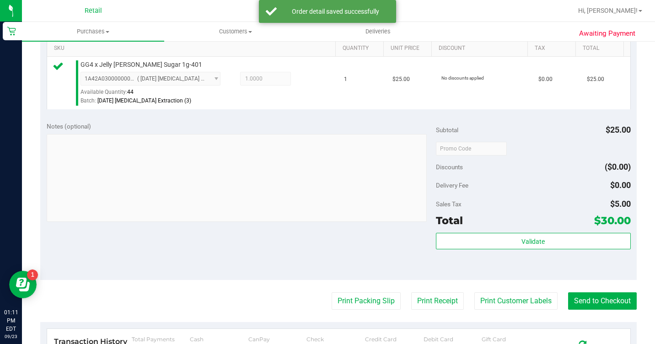
scroll to position [320, 0]
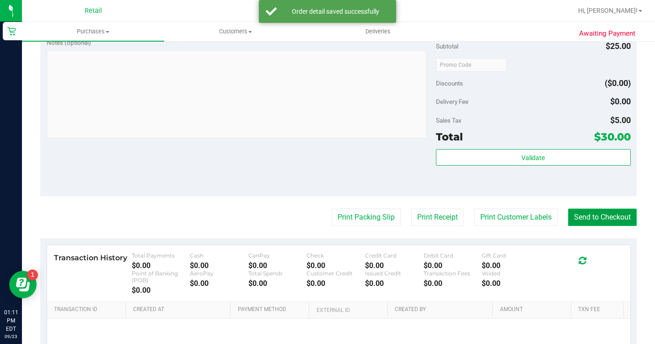
click at [577, 226] on button "Send to Checkout" at bounding box center [602, 217] width 69 height 17
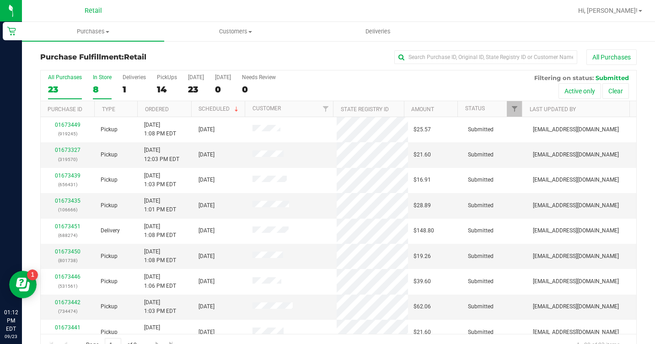
click at [93, 93] on div "8" at bounding box center [102, 89] width 19 height 11
click at [0, 0] on input "In Store 8" at bounding box center [0, 0] width 0 height 0
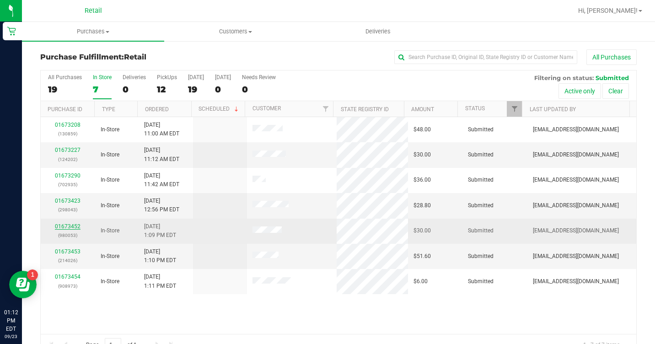
click at [75, 225] on link "01673452" at bounding box center [68, 226] width 26 height 6
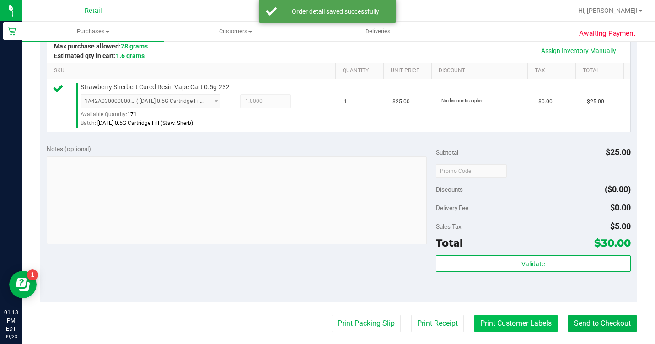
scroll to position [320, 0]
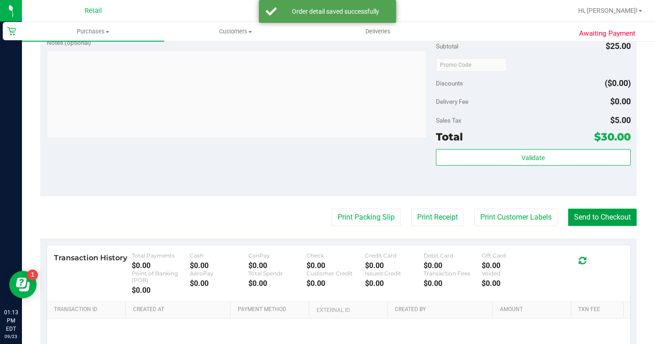
click at [574, 226] on button "Send to Checkout" at bounding box center [602, 217] width 69 height 17
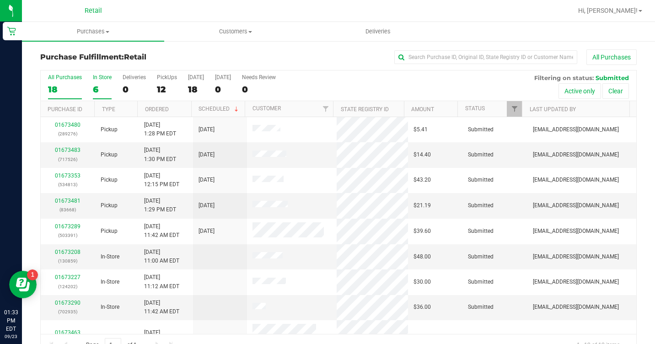
click at [98, 91] on div "6" at bounding box center [102, 89] width 19 height 11
click at [0, 0] on input "In Store 6" at bounding box center [0, 0] width 0 height 0
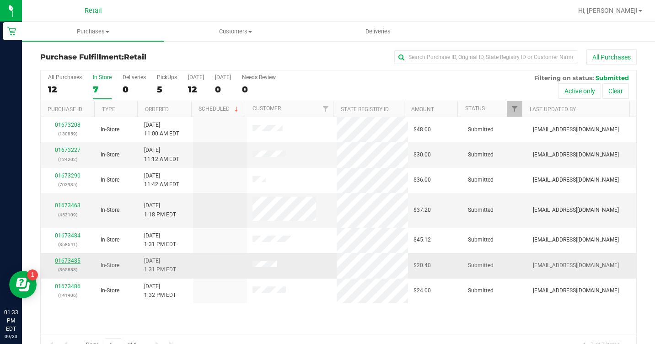
click at [74, 260] on link "01673485" at bounding box center [68, 261] width 26 height 6
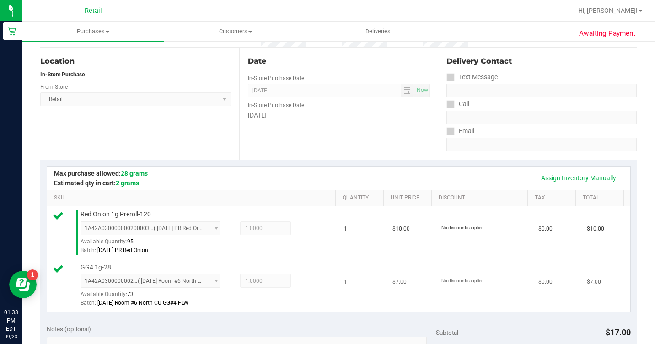
scroll to position [274, 0]
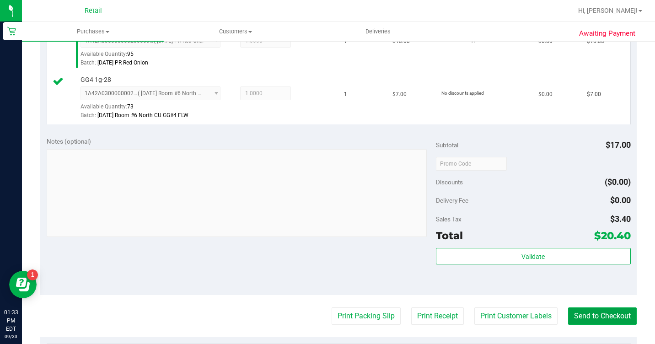
drag, startPoint x: 618, startPoint y: 335, endPoint x: 610, endPoint y: 323, distance: 14.6
click at [617, 325] on button "Send to Checkout" at bounding box center [602, 315] width 69 height 17
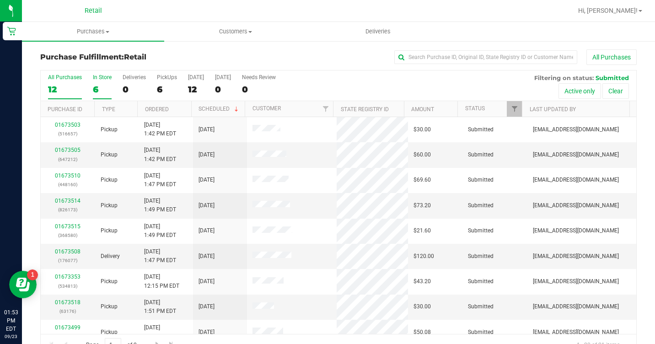
click at [100, 91] on div "6" at bounding box center [102, 89] width 19 height 11
click at [0, 0] on input "In Store 6" at bounding box center [0, 0] width 0 height 0
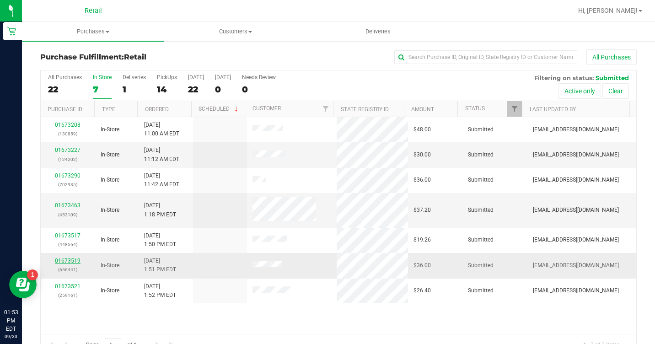
click at [72, 259] on link "01673519" at bounding box center [68, 261] width 26 height 6
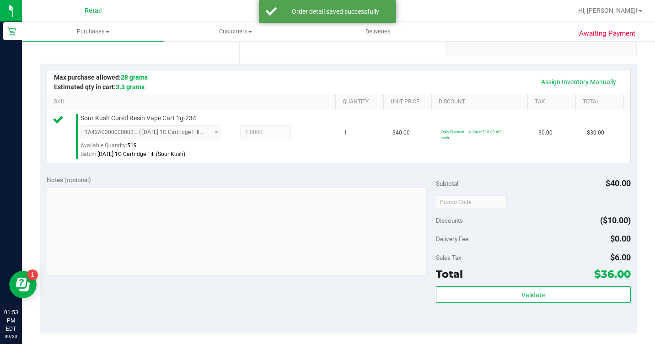
scroll to position [274, 0]
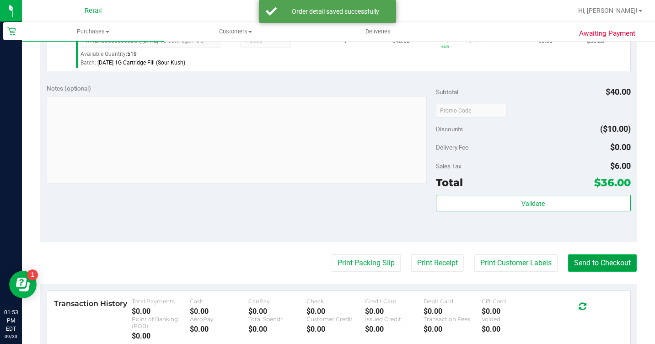
click at [585, 272] on button "Send to Checkout" at bounding box center [602, 262] width 69 height 17
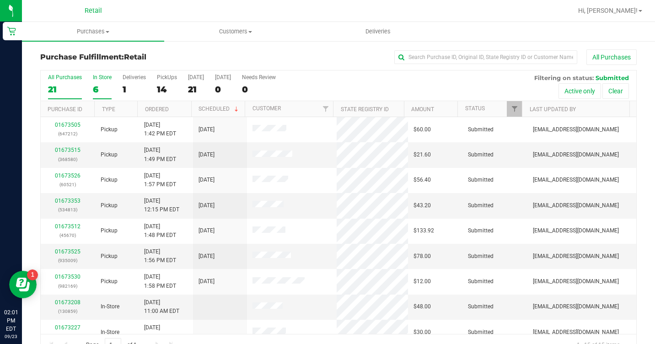
click at [97, 89] on div "6" at bounding box center [102, 89] width 19 height 11
click at [0, 0] on input "In Store 6" at bounding box center [0, 0] width 0 height 0
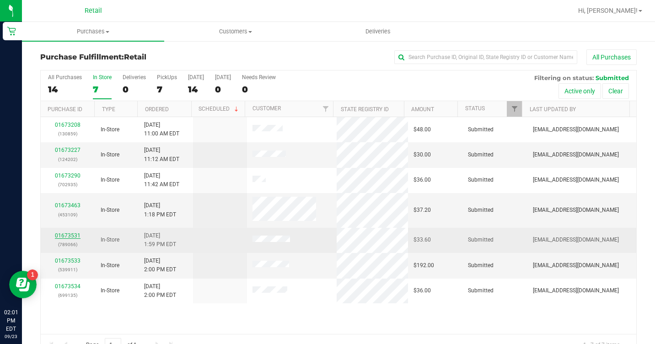
click at [68, 235] on link "01673531" at bounding box center [68, 235] width 26 height 6
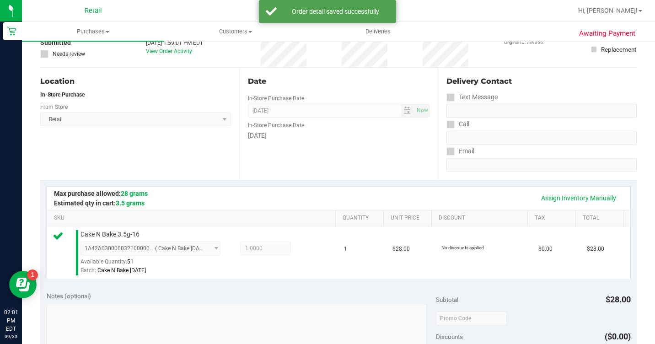
scroll to position [229, 0]
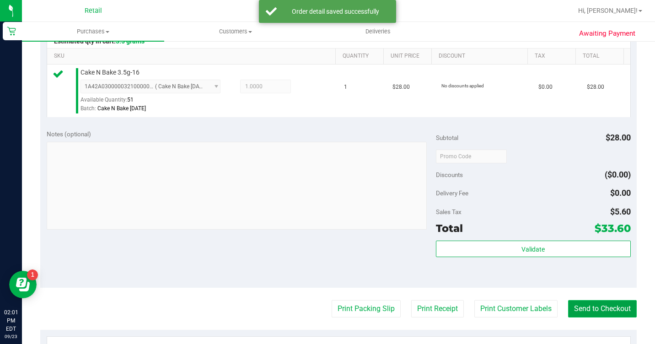
click at [607, 317] on button "Send to Checkout" at bounding box center [602, 308] width 69 height 17
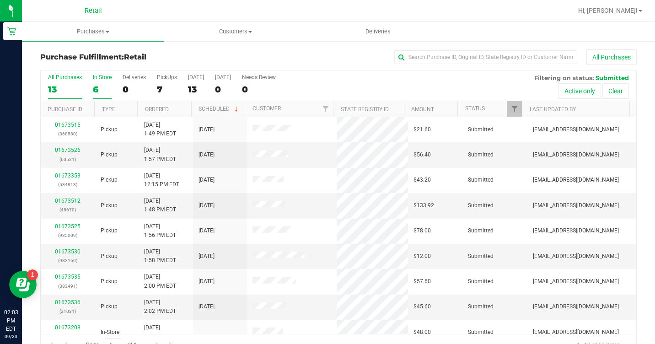
click at [107, 81] on label "In Store 6" at bounding box center [102, 86] width 19 height 25
click at [0, 0] on input "In Store 6" at bounding box center [0, 0] width 0 height 0
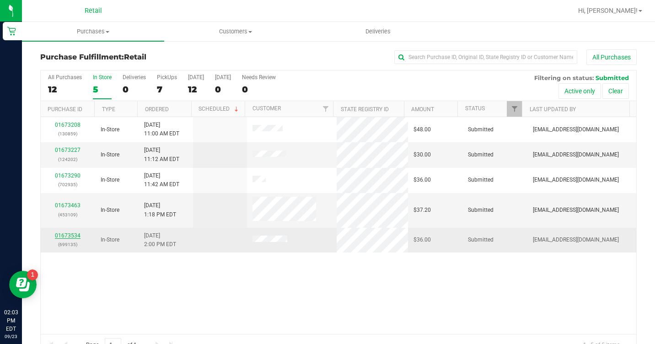
click at [59, 234] on link "01673534" at bounding box center [68, 235] width 26 height 6
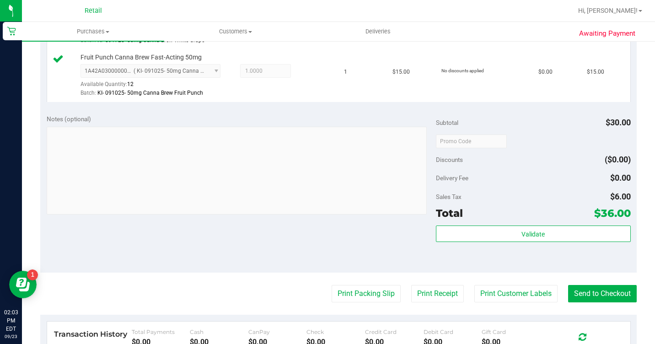
scroll to position [366, 0]
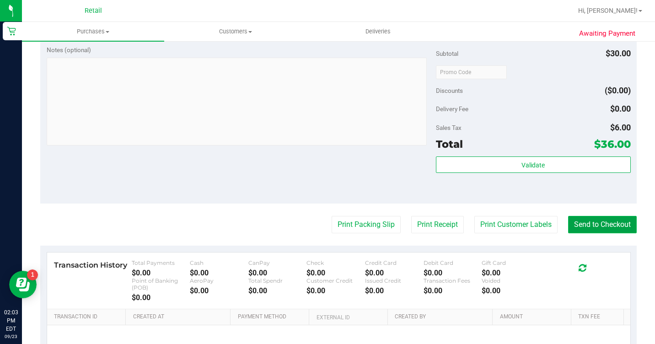
click at [603, 233] on button "Send to Checkout" at bounding box center [602, 224] width 69 height 17
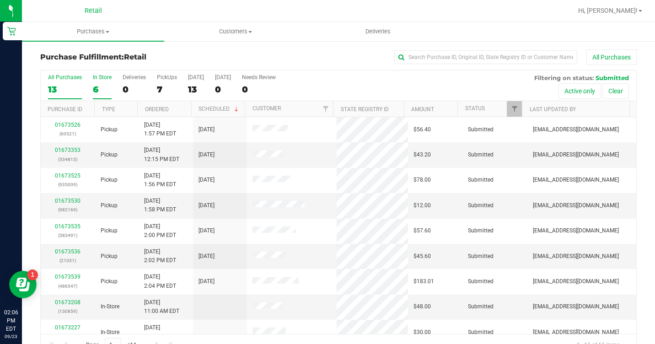
click at [102, 86] on div "6" at bounding box center [102, 89] width 19 height 11
click at [0, 0] on input "In Store 6" at bounding box center [0, 0] width 0 height 0
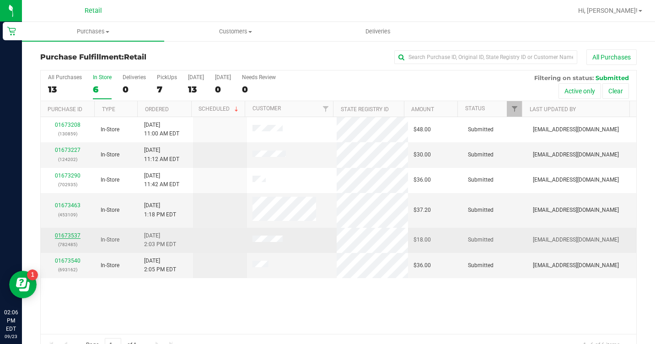
click at [65, 236] on link "01673537" at bounding box center [68, 235] width 26 height 6
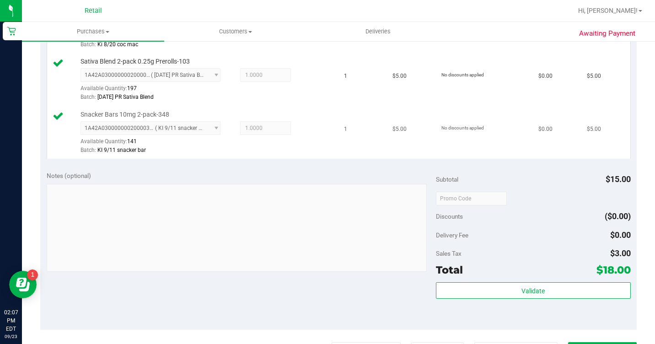
scroll to position [384, 0]
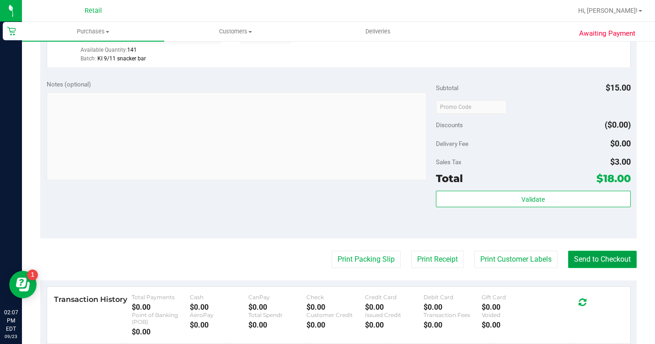
click at [586, 268] on button "Send to Checkout" at bounding box center [602, 259] width 69 height 17
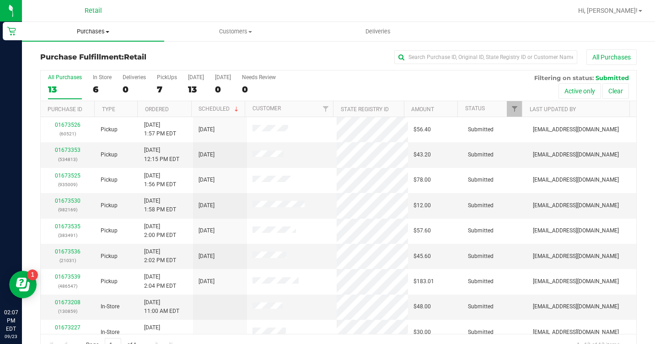
click at [82, 32] on span "Purchases" at bounding box center [93, 31] width 142 height 8
click at [86, 55] on span "Summary of purchases" at bounding box center [69, 55] width 94 height 8
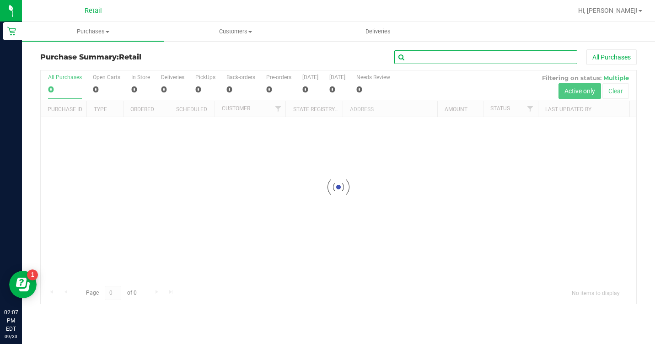
click at [549, 55] on input "text" at bounding box center [485, 57] width 183 height 14
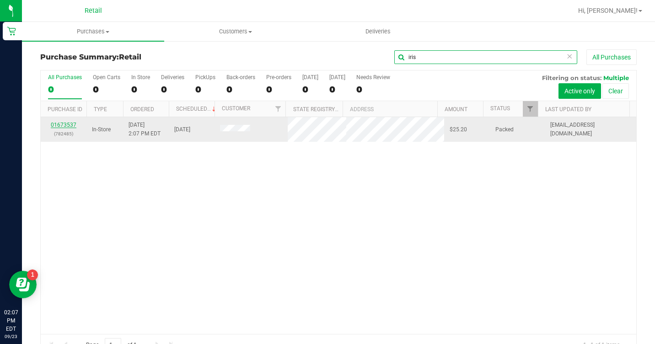
type input "iris"
click at [73, 124] on link "01673537" at bounding box center [64, 125] width 26 height 6
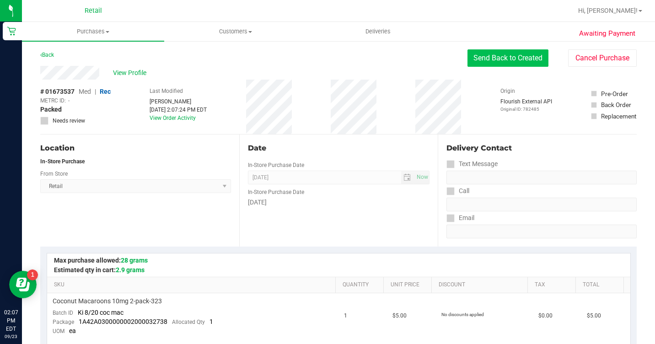
click at [507, 59] on button "Send Back to Created" at bounding box center [507, 57] width 81 height 17
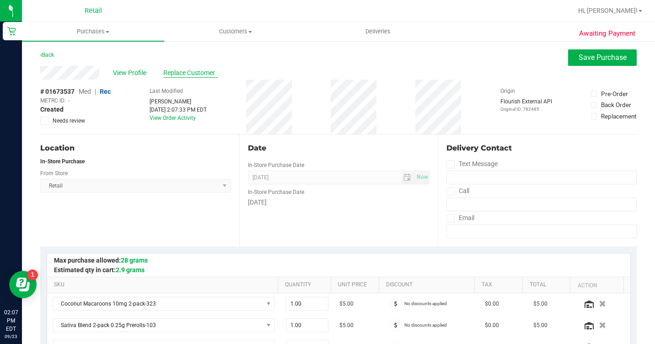
click at [186, 70] on span "Replace Customer" at bounding box center [190, 73] width 55 height 10
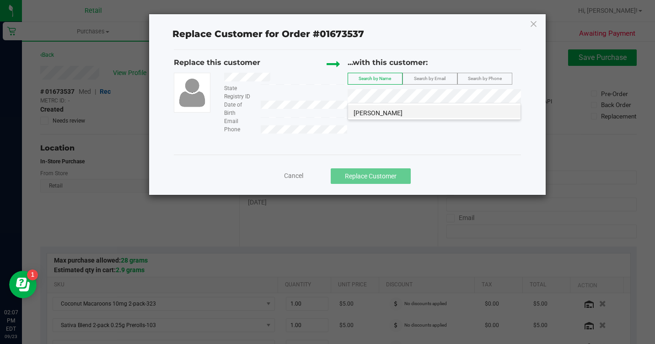
click at [429, 114] on li "[PERSON_NAME]" at bounding box center [434, 111] width 172 height 13
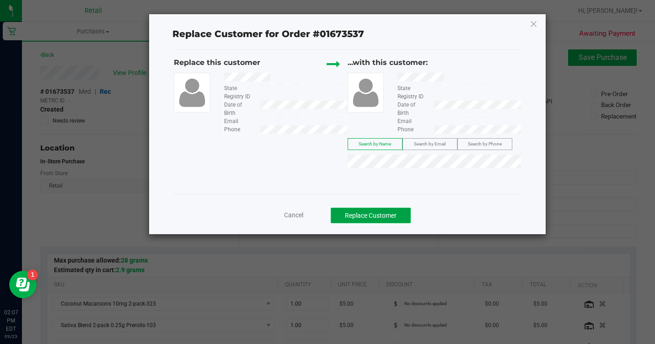
click at [388, 212] on button "Replace Customer" at bounding box center [371, 216] width 80 height 16
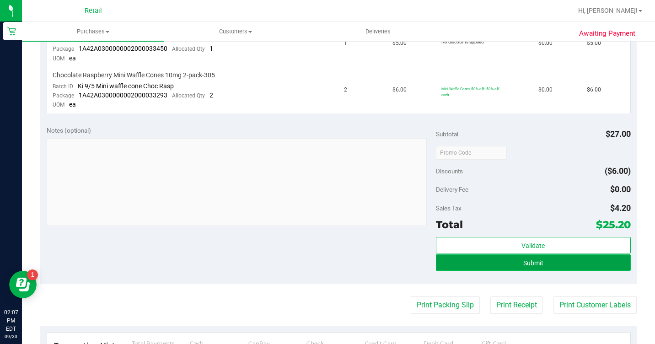
click at [539, 261] on button "Submit" at bounding box center [533, 262] width 195 height 16
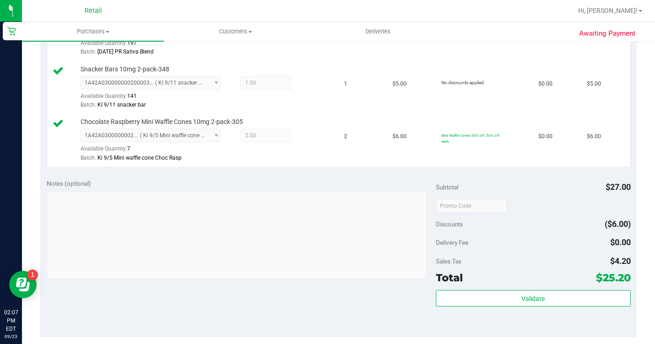
scroll to position [521, 0]
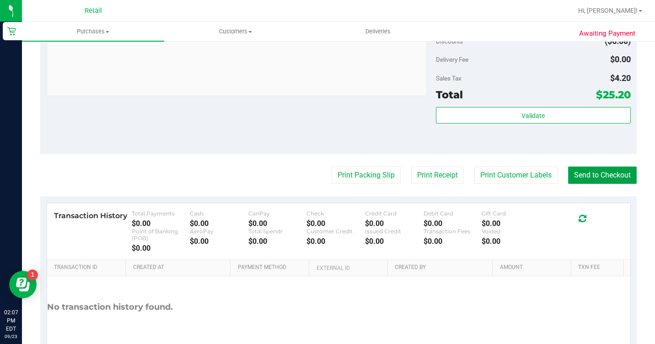
click at [578, 184] on button "Send to Checkout" at bounding box center [602, 174] width 69 height 17
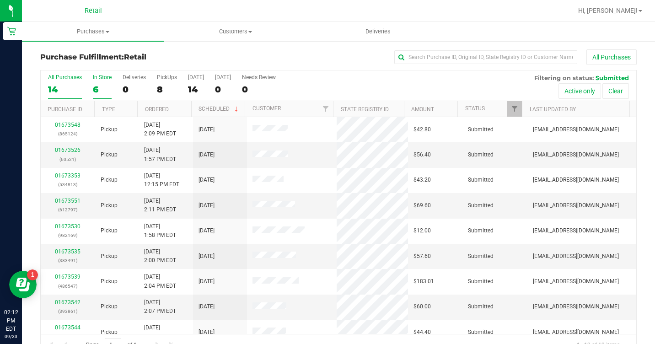
click at [97, 79] on div "In Store" at bounding box center [102, 77] width 19 height 6
click at [0, 0] on input "In Store 6" at bounding box center [0, 0] width 0 height 0
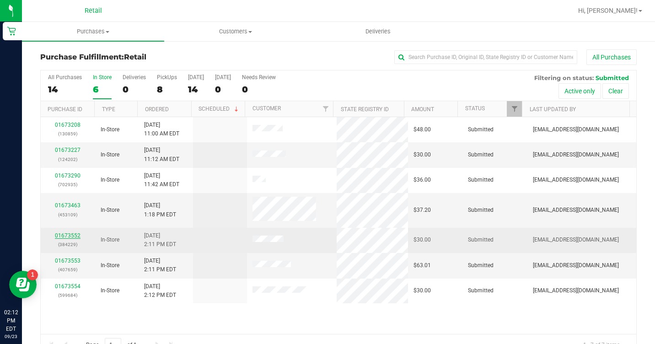
click at [67, 234] on link "01673552" at bounding box center [68, 235] width 26 height 6
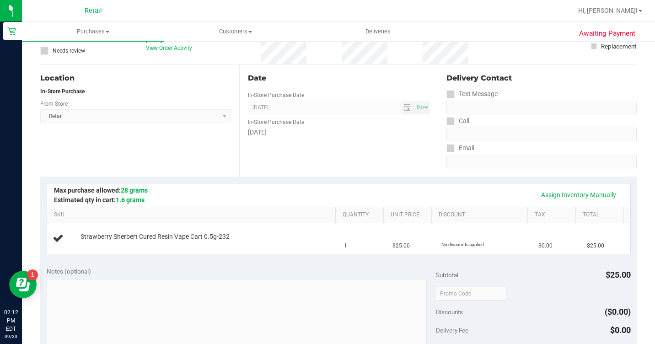
scroll to position [229, 0]
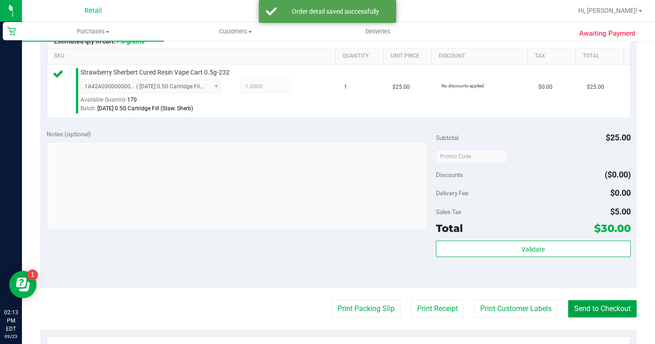
click at [618, 316] on button "Send to Checkout" at bounding box center [602, 308] width 69 height 17
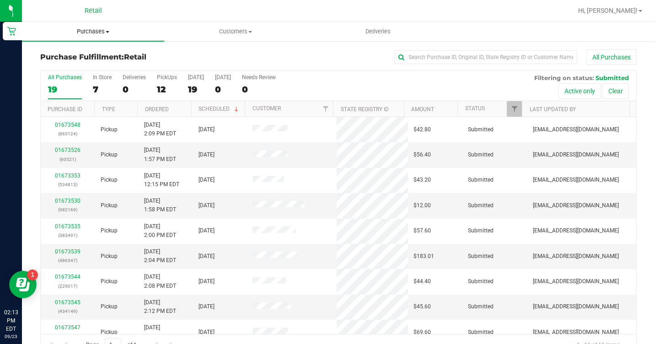
click at [90, 31] on span "Purchases" at bounding box center [93, 31] width 142 height 8
click at [95, 52] on span "Summary of purchases" at bounding box center [69, 55] width 94 height 8
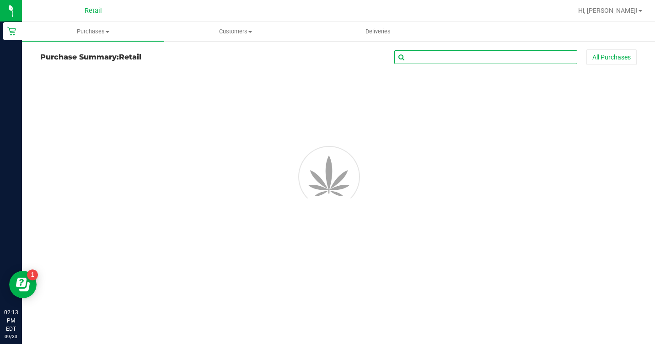
drag, startPoint x: 448, startPoint y: 51, endPoint x: 447, endPoint y: 57, distance: 5.6
click at [448, 52] on input "text" at bounding box center [485, 57] width 183 height 14
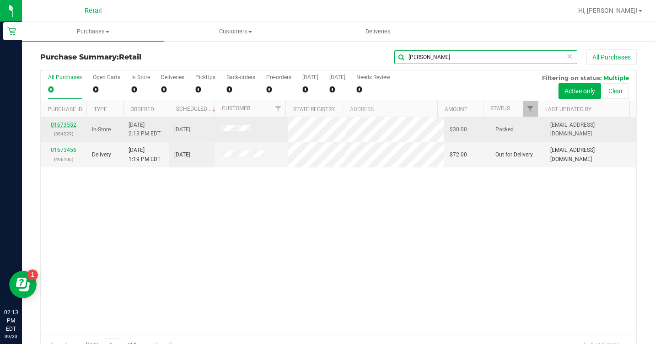
type input "[PERSON_NAME]"
click at [74, 124] on link "01673552" at bounding box center [64, 125] width 26 height 6
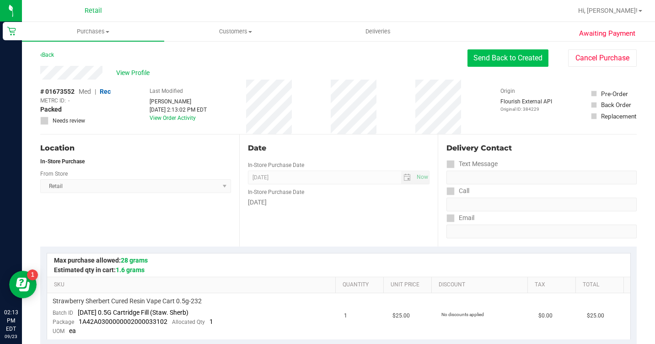
click at [524, 59] on button "Send Back to Created" at bounding box center [507, 57] width 81 height 17
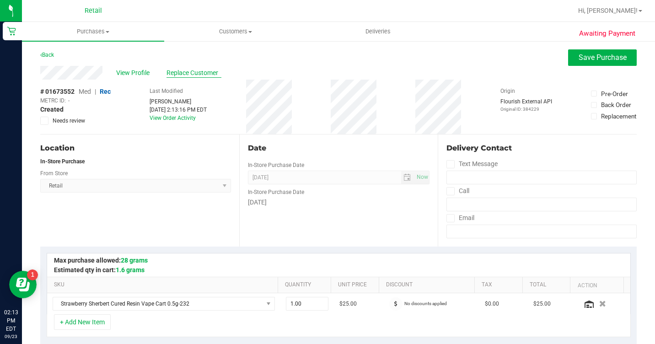
click at [206, 73] on span "Replace Customer" at bounding box center [193, 73] width 55 height 10
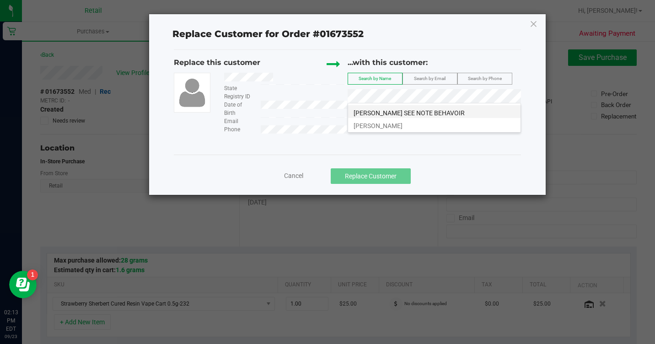
click at [427, 114] on span "[PERSON_NAME] SEE NOTE BEHAVOIR" at bounding box center [409, 112] width 111 height 7
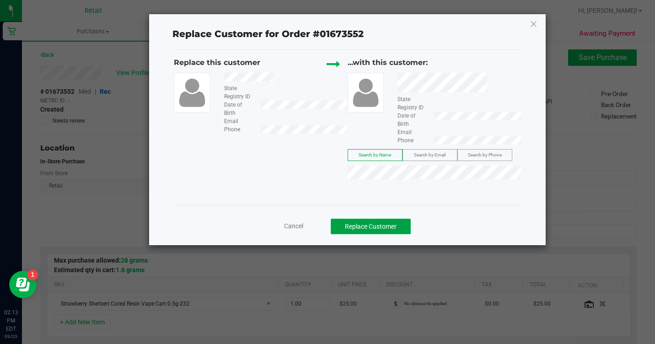
click at [394, 229] on button "Replace Customer" at bounding box center [371, 227] width 80 height 16
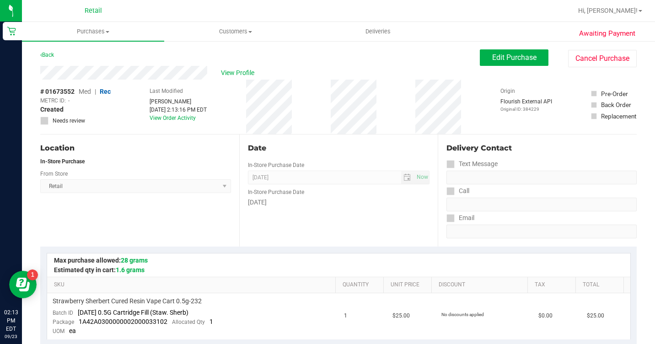
scroll to position [274, 0]
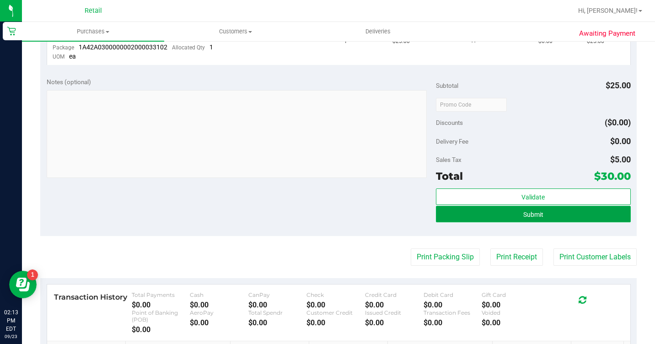
click at [581, 220] on button "Submit" at bounding box center [533, 214] width 195 height 16
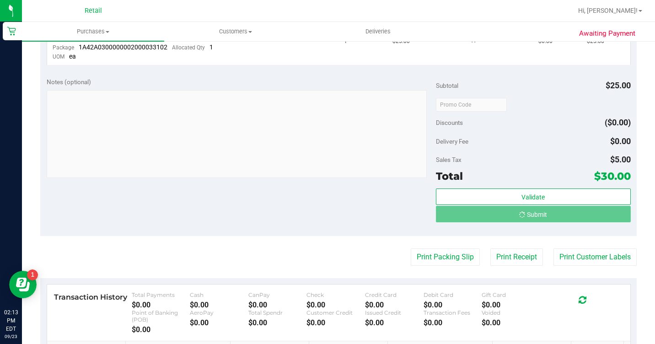
scroll to position [260, 0]
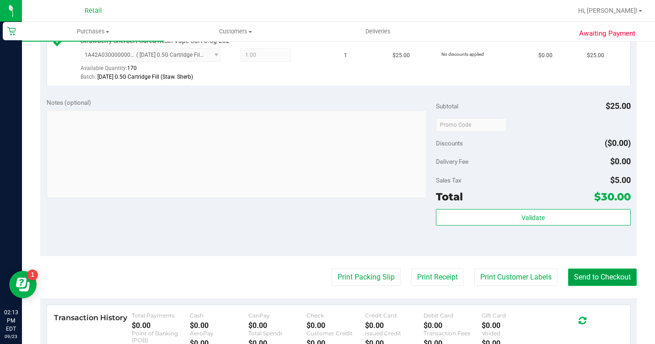
click at [583, 286] on button "Send to Checkout" at bounding box center [602, 276] width 69 height 17
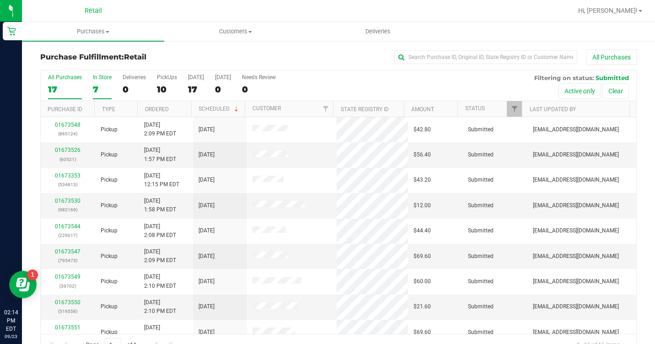
click at [109, 85] on div "7" at bounding box center [102, 89] width 19 height 11
click at [0, 0] on input "In Store 7" at bounding box center [0, 0] width 0 height 0
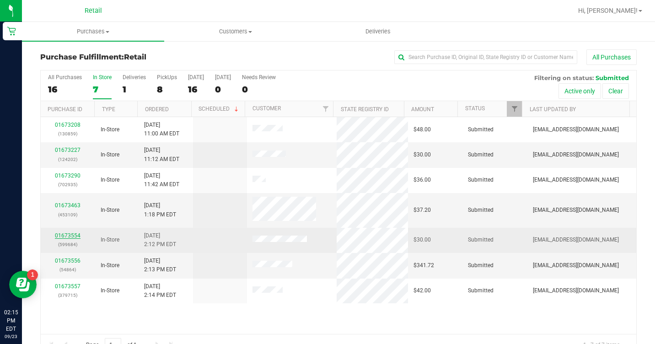
click at [75, 237] on link "01673554" at bounding box center [68, 235] width 26 height 6
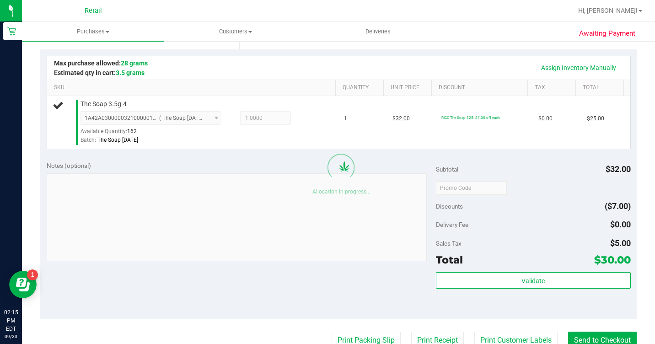
scroll to position [229, 0]
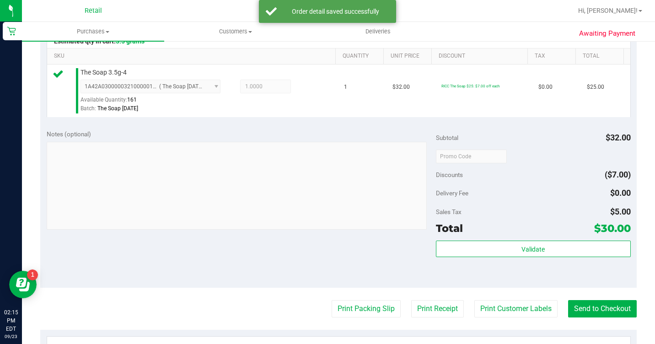
click at [590, 331] on purchase-details "Back Edit Purchase Cancel Purchase View Profile # 01673554 Med | Rec METRC ID: …" at bounding box center [338, 164] width 596 height 687
click at [590, 317] on button "Send to Checkout" at bounding box center [602, 308] width 69 height 17
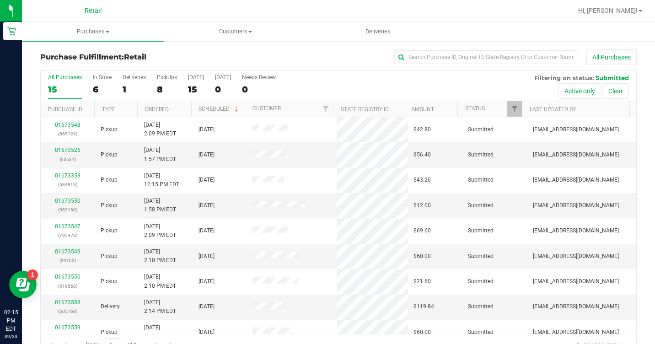
click at [91, 82] on div "All Purchases 15 In Store 6 Deliveries 1 PickUps 8 [DATE] 15 [DATE] 0 Needs Rev…" at bounding box center [339, 85] width 596 height 31
click at [97, 85] on div "6" at bounding box center [102, 89] width 19 height 11
click at [0, 0] on input "In Store 6" at bounding box center [0, 0] width 0 height 0
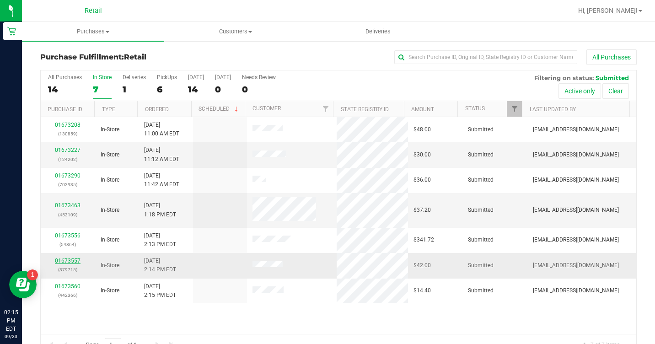
click at [59, 260] on link "01673557" at bounding box center [68, 261] width 26 height 6
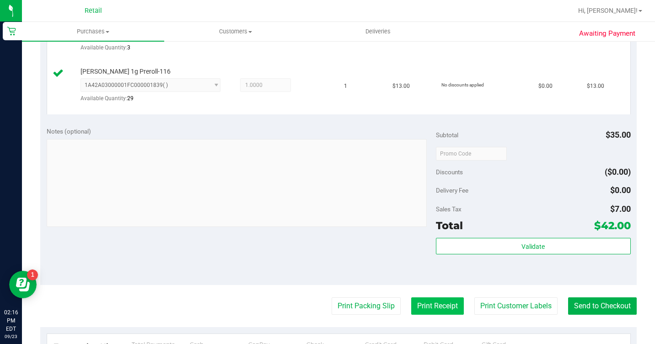
scroll to position [366, 0]
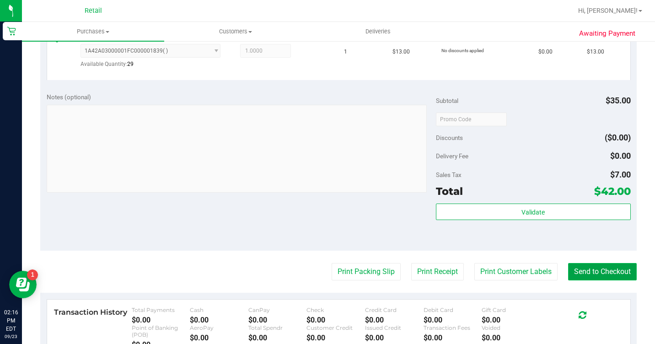
click at [569, 280] on button "Send to Checkout" at bounding box center [602, 271] width 69 height 17
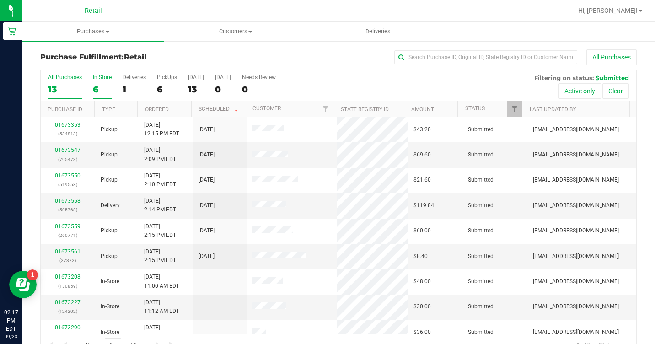
click at [101, 86] on div "6" at bounding box center [102, 89] width 19 height 11
click at [0, 0] on input "In Store 6" at bounding box center [0, 0] width 0 height 0
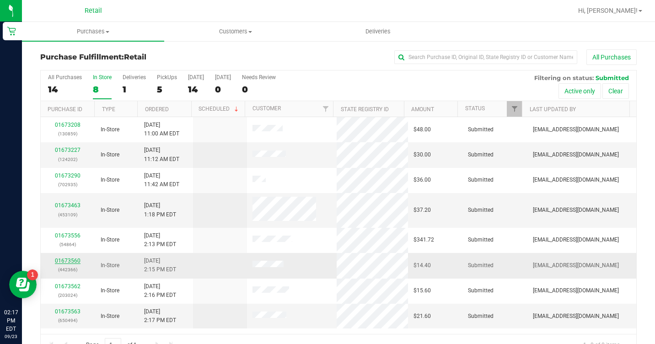
click at [69, 259] on link "01673560" at bounding box center [68, 261] width 26 height 6
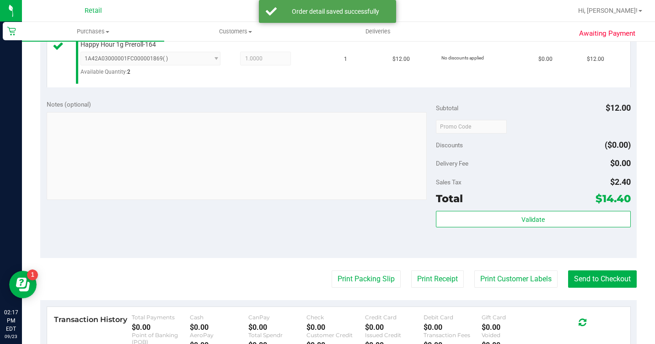
scroll to position [274, 0]
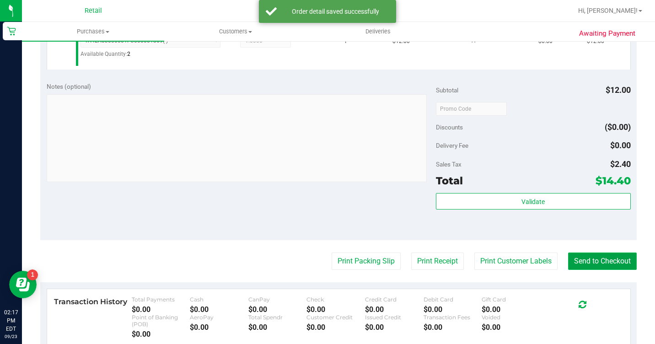
click at [584, 270] on button "Send to Checkout" at bounding box center [602, 260] width 69 height 17
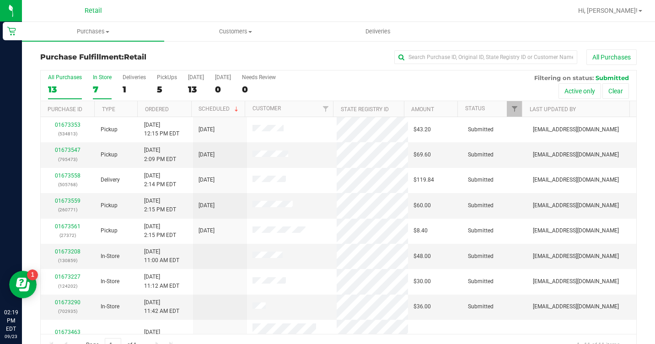
click at [102, 83] on label "In Store 7" at bounding box center [102, 86] width 19 height 25
click at [0, 0] on input "In Store 7" at bounding box center [0, 0] width 0 height 0
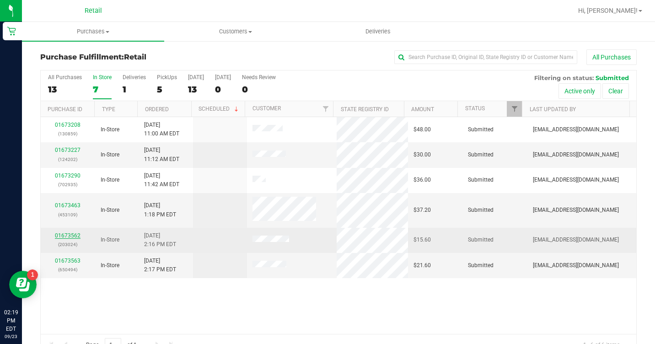
click at [70, 237] on link "01673562" at bounding box center [68, 235] width 26 height 6
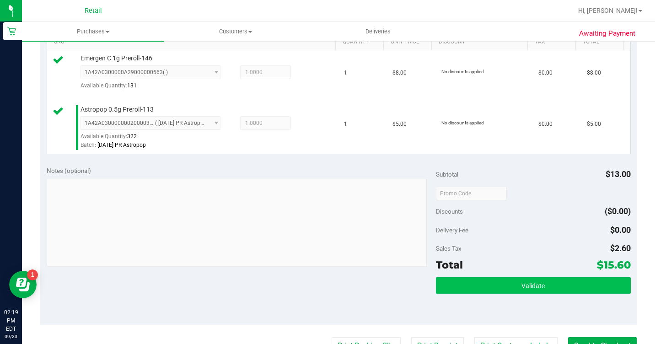
scroll to position [320, 0]
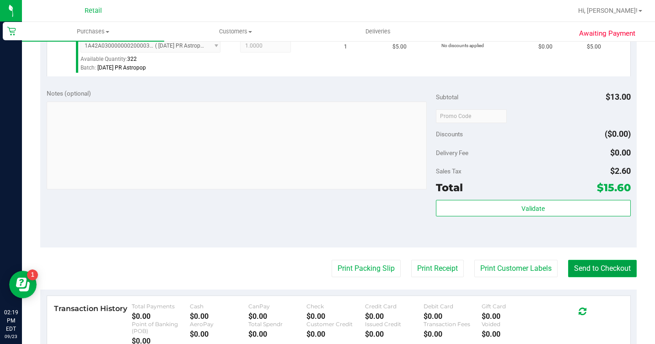
click at [590, 277] on button "Send to Checkout" at bounding box center [602, 268] width 69 height 17
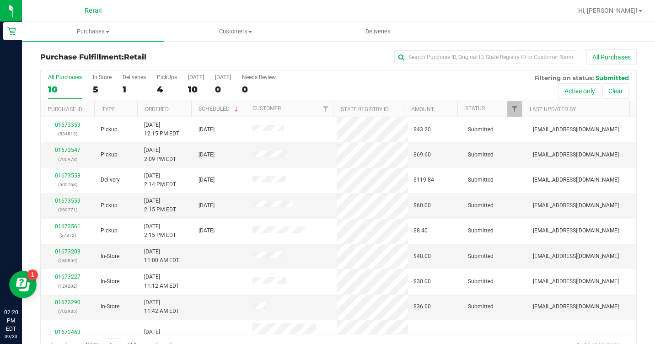
drag, startPoint x: 98, startPoint y: 93, endPoint x: 102, endPoint y: 54, distance: 39.5
click at [97, 93] on div "5" at bounding box center [102, 89] width 19 height 11
click at [0, 0] on input "In Store 5" at bounding box center [0, 0] width 0 height 0
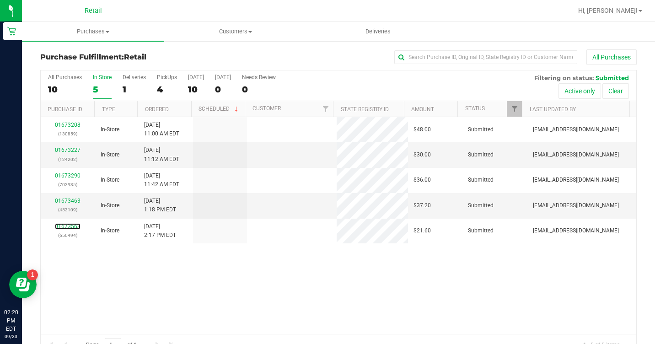
click at [76, 230] on link "01673563" at bounding box center [68, 226] width 26 height 6
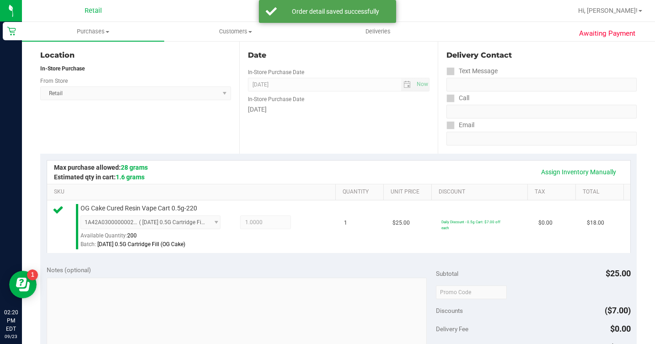
scroll to position [229, 0]
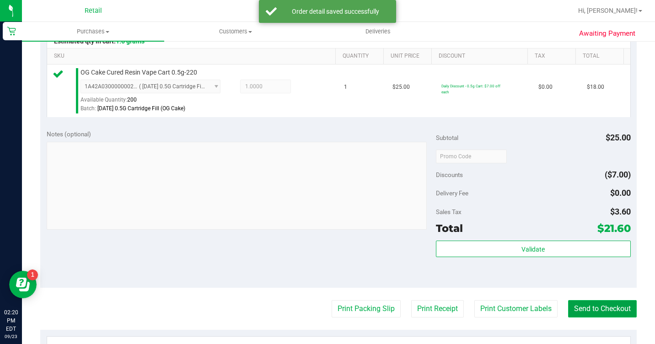
click at [604, 317] on button "Send to Checkout" at bounding box center [602, 308] width 69 height 17
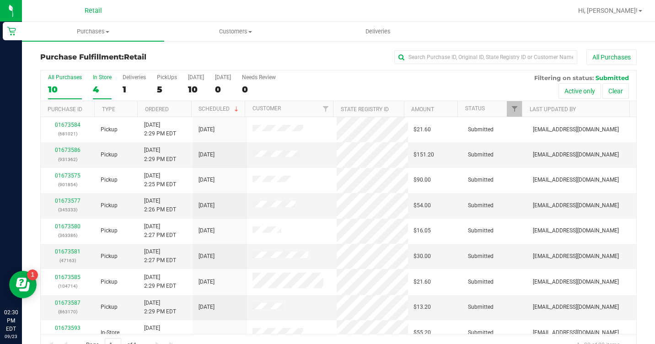
click at [100, 82] on label "In Store 4" at bounding box center [102, 86] width 19 height 25
click at [0, 0] on input "In Store 4" at bounding box center [0, 0] width 0 height 0
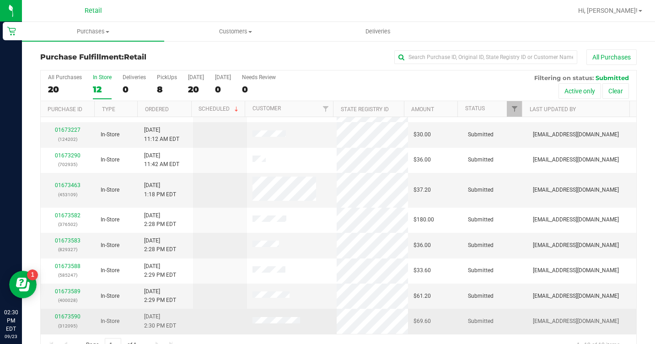
scroll to position [4, 0]
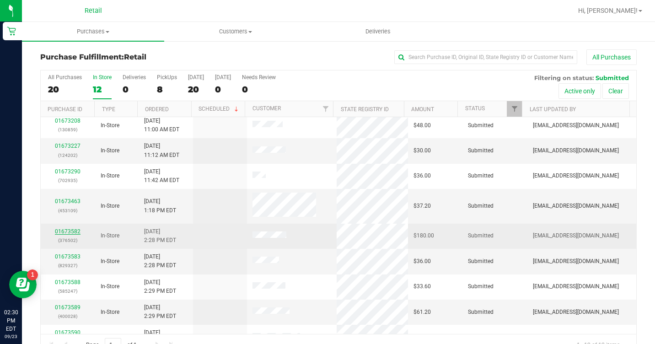
click at [71, 229] on link "01673582" at bounding box center [68, 231] width 26 height 6
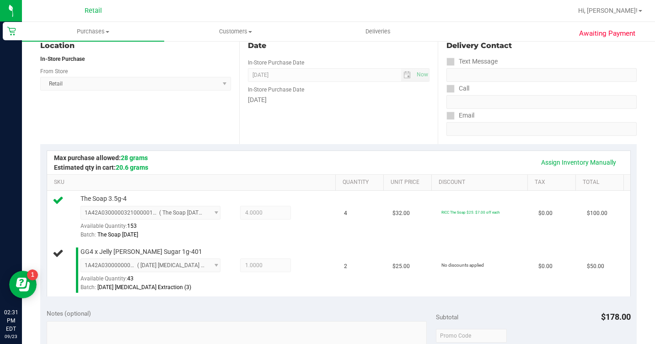
scroll to position [320, 0]
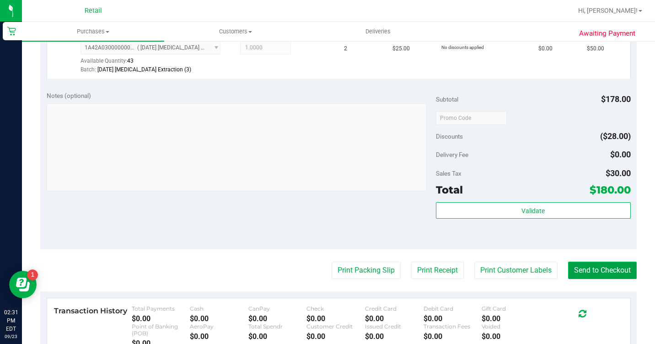
click at [601, 279] on button "Send to Checkout" at bounding box center [602, 270] width 69 height 17
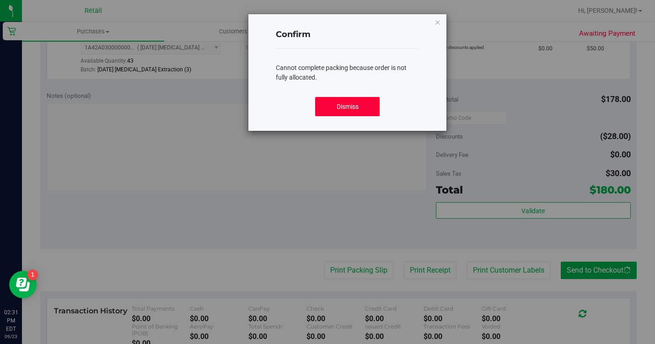
click at [332, 104] on button "Dismiss" at bounding box center [347, 106] width 64 height 19
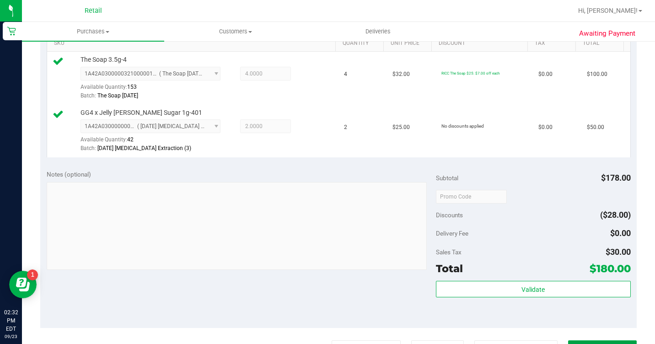
scroll to position [412, 0]
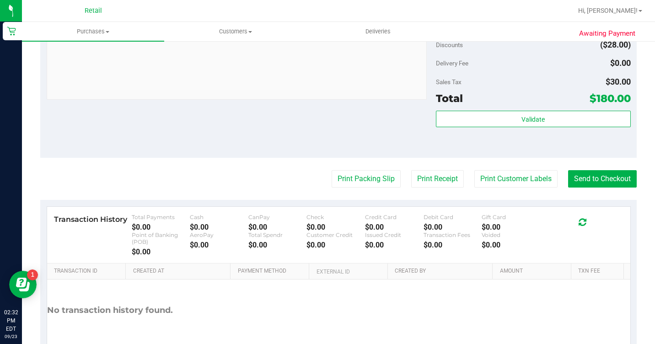
click at [605, 213] on purchase-details "Back Edit Purchase Cancel Purchase View Profile # 01673582 Med | Rec METRC ID: …" at bounding box center [338, 8] width 596 height 740
click at [603, 188] on button "Send to Checkout" at bounding box center [602, 178] width 69 height 17
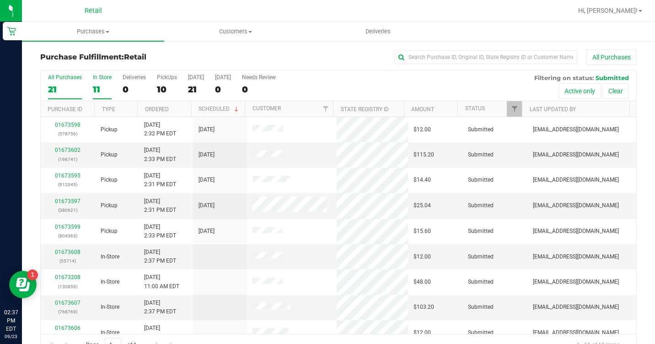
click at [100, 76] on div "In Store" at bounding box center [102, 77] width 19 height 6
click at [0, 0] on input "In Store 11" at bounding box center [0, 0] width 0 height 0
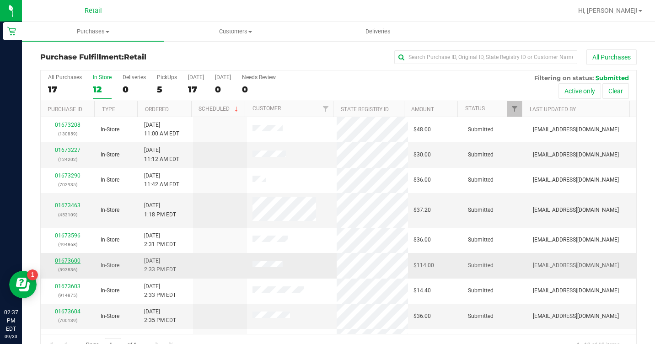
click at [75, 259] on link "01673600" at bounding box center [68, 261] width 26 height 6
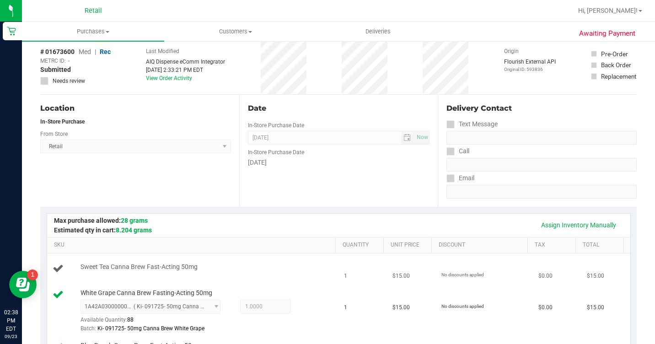
scroll to position [91, 0]
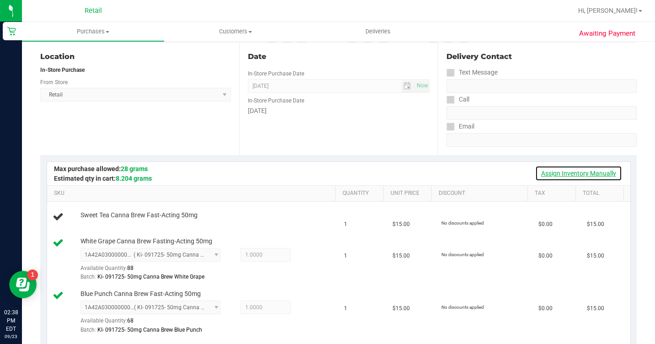
click at [562, 173] on link "Assign Inventory Manually" at bounding box center [578, 174] width 87 height 16
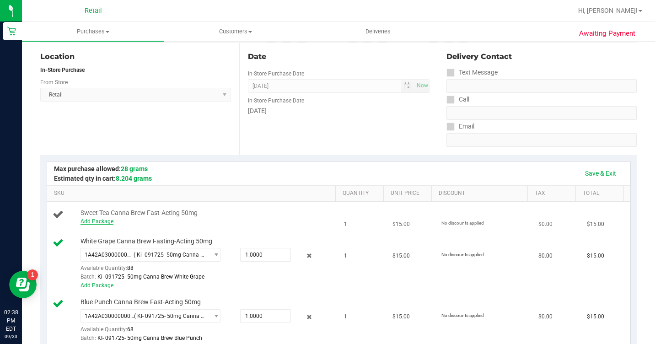
click at [85, 225] on link "Add Package" at bounding box center [96, 221] width 33 height 6
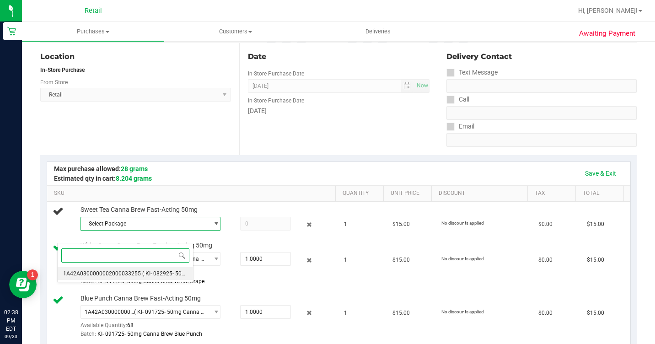
click at [129, 269] on li "1A42A0300000002000033255 ( KI- 082925- 50mg Canna Brew Sweet Tea )" at bounding box center [125, 273] width 135 height 13
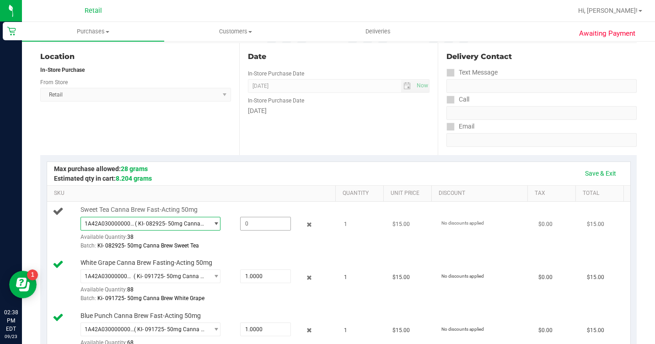
click at [243, 231] on span at bounding box center [265, 224] width 50 height 14
type input "1"
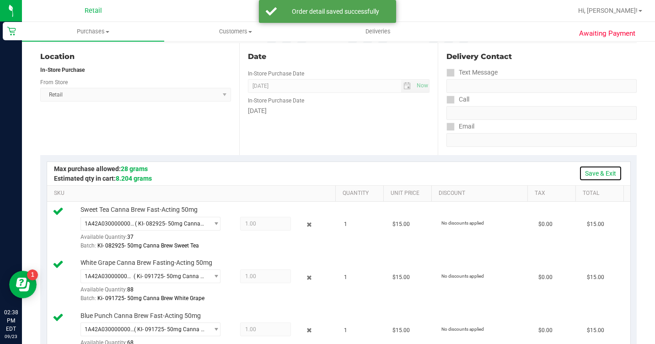
click at [597, 172] on link "Save & Exit" at bounding box center [600, 174] width 43 height 16
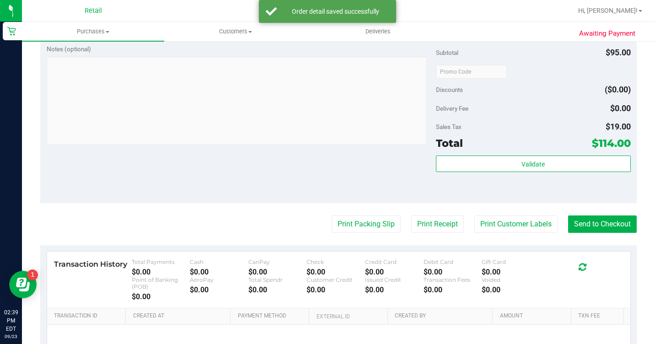
scroll to position [595, 0]
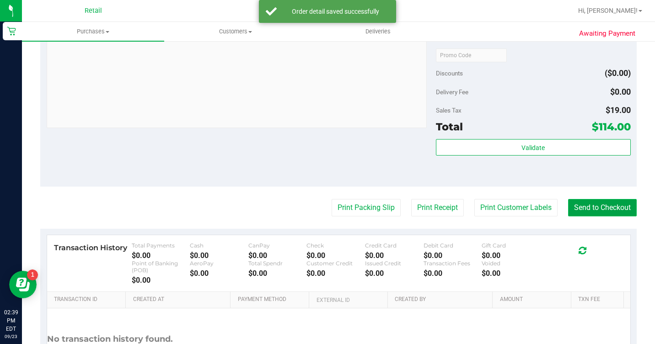
click at [608, 216] on button "Send to Checkout" at bounding box center [602, 207] width 69 height 17
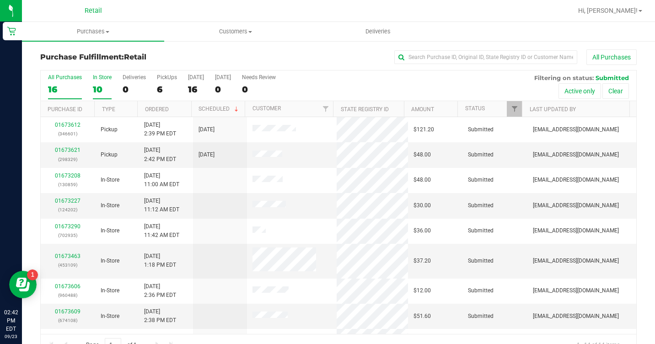
click at [93, 82] on label "In Store 10" at bounding box center [102, 86] width 19 height 25
click at [0, 0] on input "In Store 10" at bounding box center [0, 0] width 0 height 0
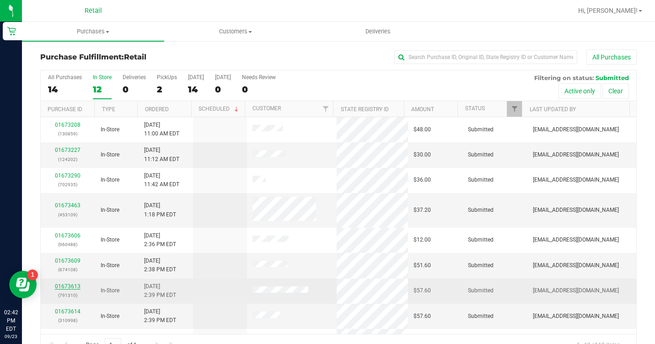
click at [60, 287] on link "01673613" at bounding box center [68, 286] width 26 height 6
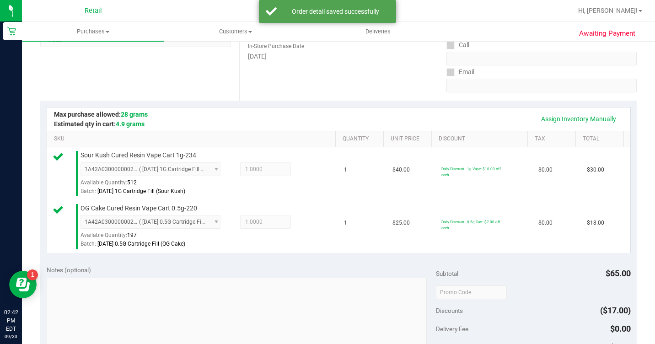
scroll to position [366, 0]
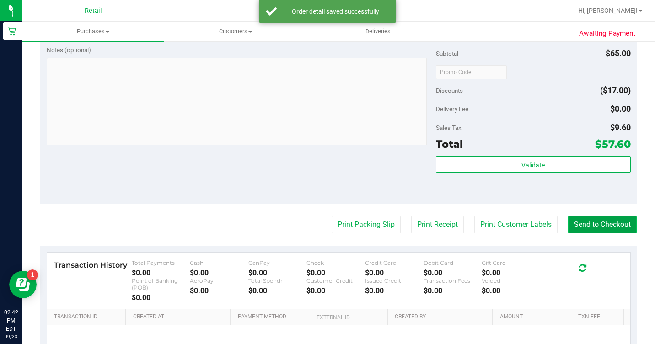
click at [585, 233] on button "Send to Checkout" at bounding box center [602, 224] width 69 height 17
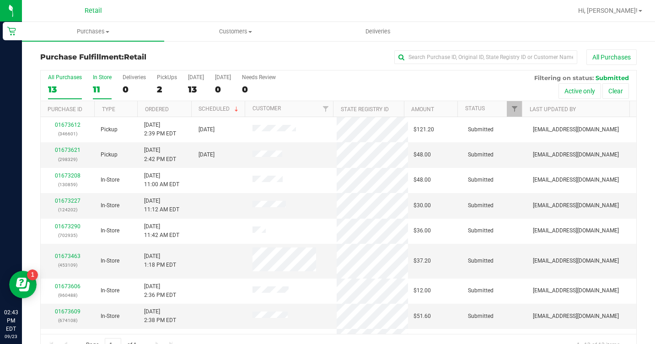
click at [103, 86] on div "11" at bounding box center [102, 89] width 19 height 11
click at [0, 0] on input "In Store 11" at bounding box center [0, 0] width 0 height 0
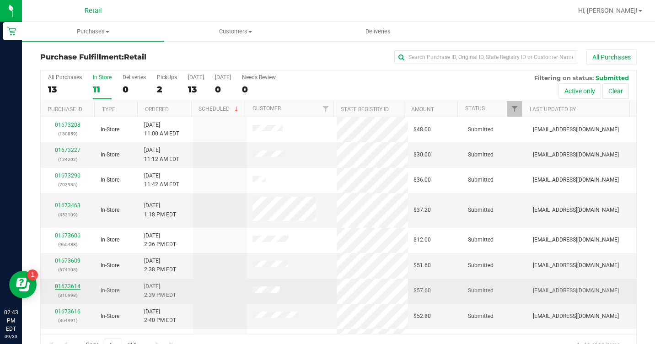
click at [64, 284] on link "01673614" at bounding box center [68, 286] width 26 height 6
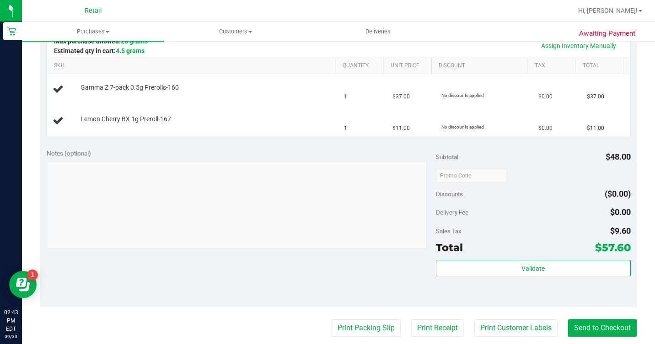
scroll to position [274, 0]
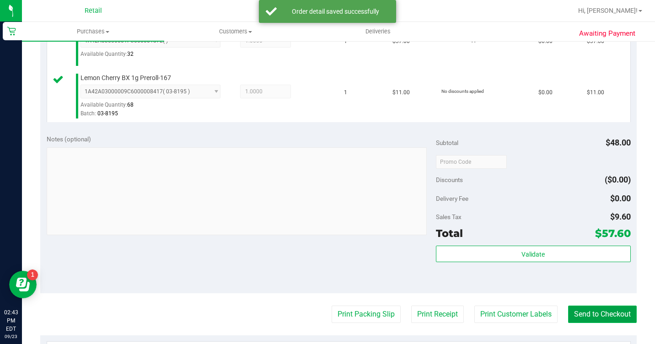
click at [582, 323] on button "Send to Checkout" at bounding box center [602, 314] width 69 height 17
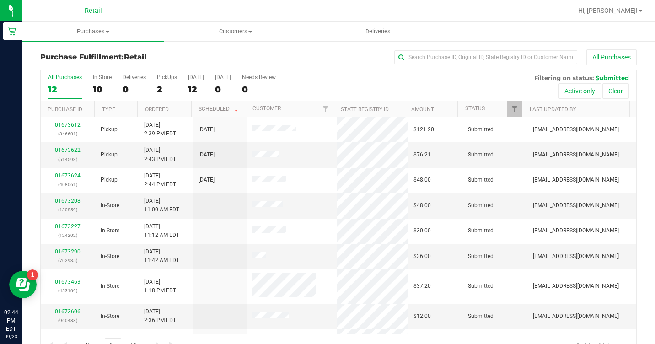
click at [91, 89] on div "All Purchases 12 In Store 10 Deliveries 0 PickUps 2 [DATE] 12 [DATE] 0 Needs Re…" at bounding box center [339, 85] width 596 height 31
click at [100, 77] on div "In Store" at bounding box center [102, 77] width 19 height 6
click at [0, 0] on input "In Store 10" at bounding box center [0, 0] width 0 height 0
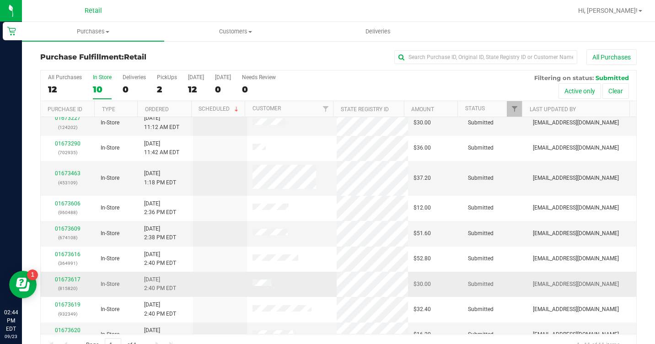
scroll to position [70, 0]
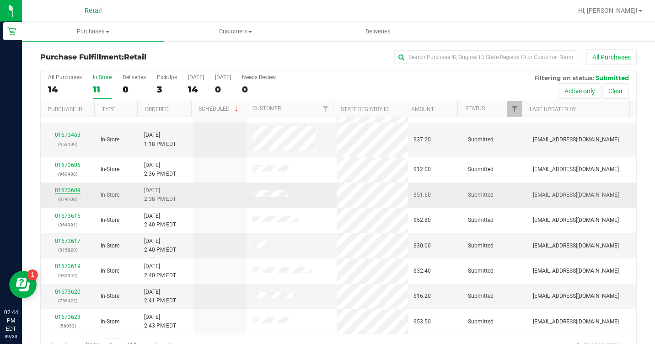
click at [67, 189] on link "01673609" at bounding box center [68, 190] width 26 height 6
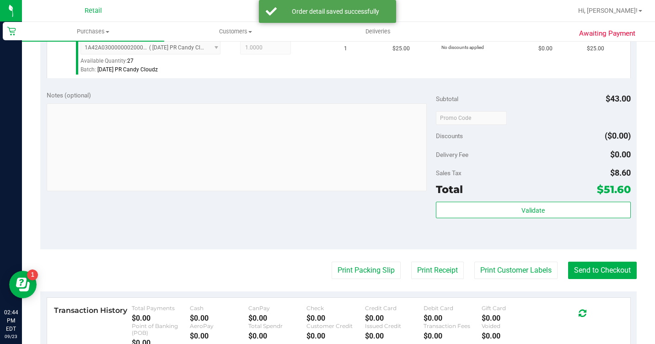
scroll to position [412, 0]
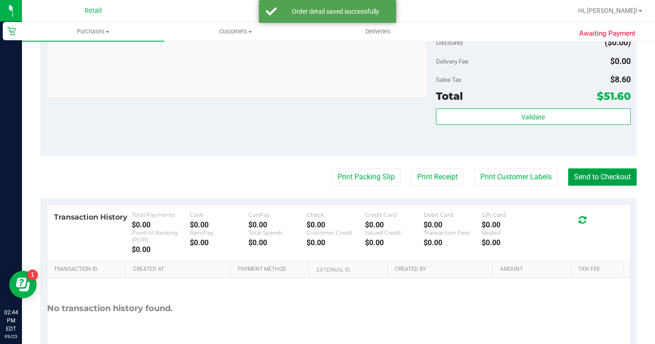
click at [584, 186] on button "Send to Checkout" at bounding box center [602, 176] width 69 height 17
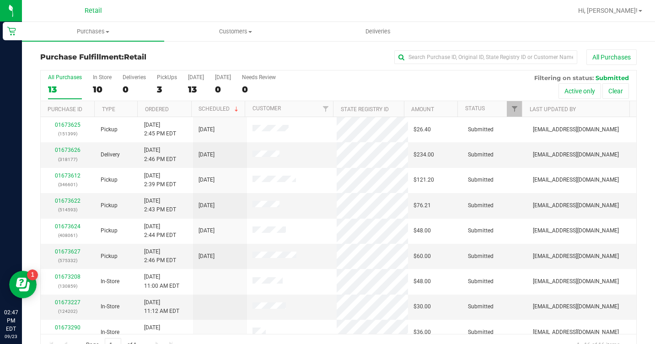
click at [87, 81] on div "All Purchases 13 In Store 10 Deliveries 0 PickUps 3 [DATE] 13 [DATE] 0 Needs Re…" at bounding box center [339, 85] width 596 height 31
click at [107, 83] on label "In Store 10" at bounding box center [102, 86] width 19 height 25
click at [0, 0] on input "In Store 10" at bounding box center [0, 0] width 0 height 0
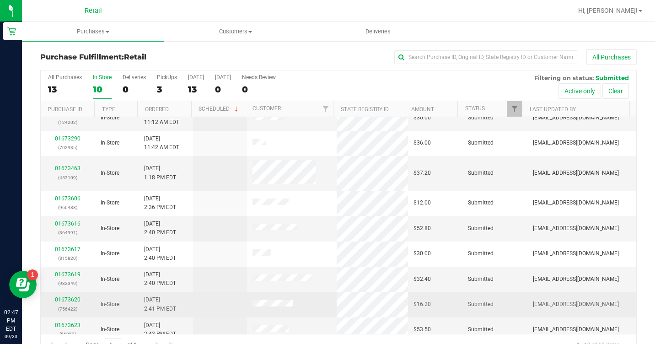
scroll to position [96, 0]
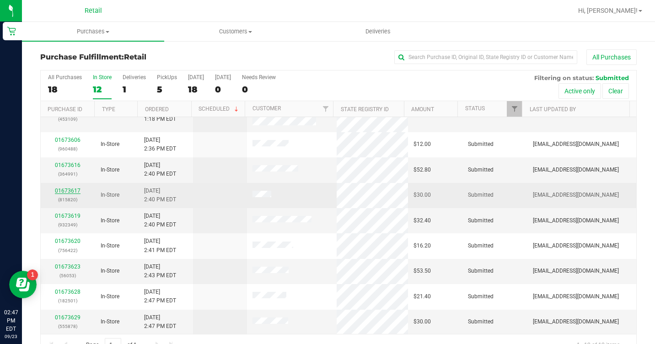
click at [61, 190] on link "01673617" at bounding box center [68, 191] width 26 height 6
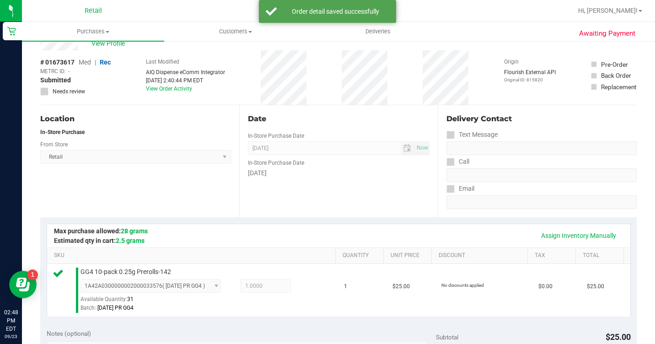
scroll to position [229, 0]
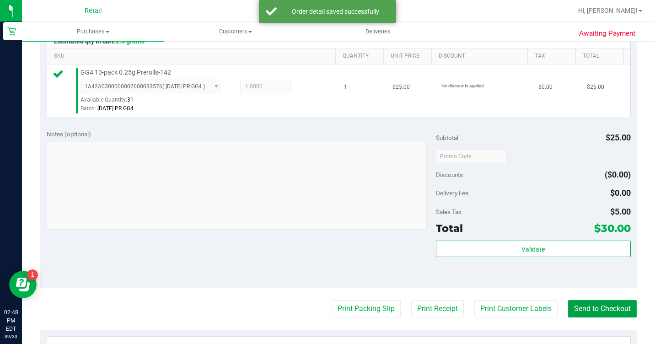
drag, startPoint x: 614, startPoint y: 325, endPoint x: 550, endPoint y: 113, distance: 222.1
click at [614, 317] on button "Send to Checkout" at bounding box center [602, 308] width 69 height 17
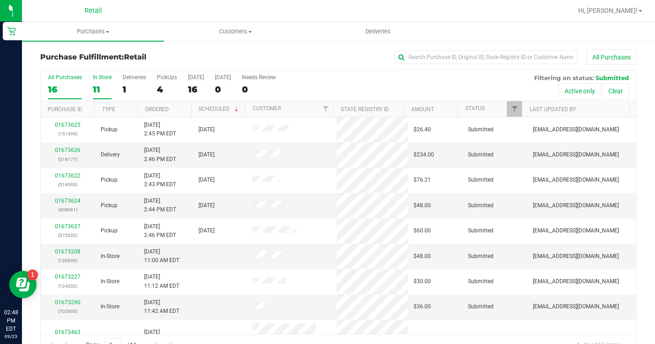
click at [96, 85] on div "11" at bounding box center [102, 89] width 19 height 11
click at [0, 0] on input "In Store 11" at bounding box center [0, 0] width 0 height 0
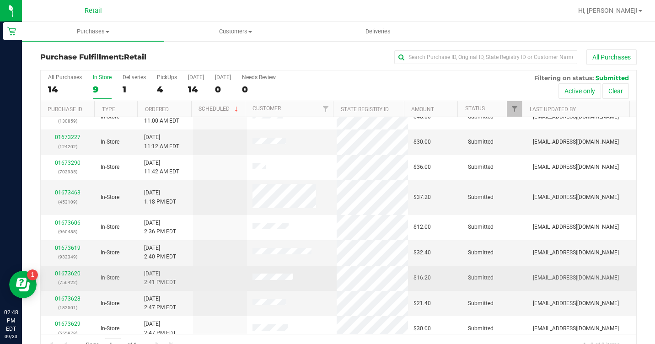
scroll to position [20, 0]
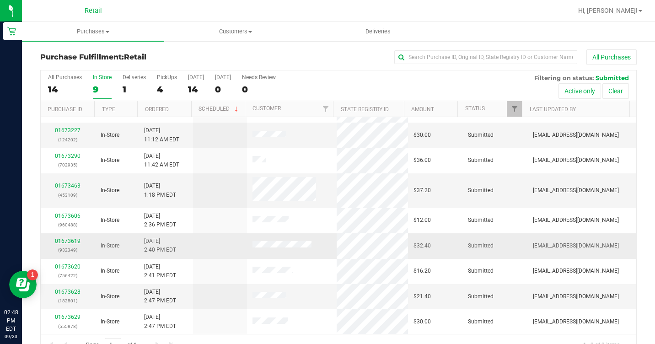
click at [70, 239] on link "01673619" at bounding box center [68, 241] width 26 height 6
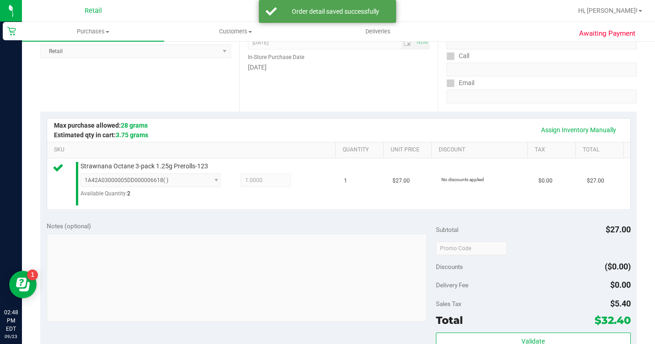
scroll to position [229, 0]
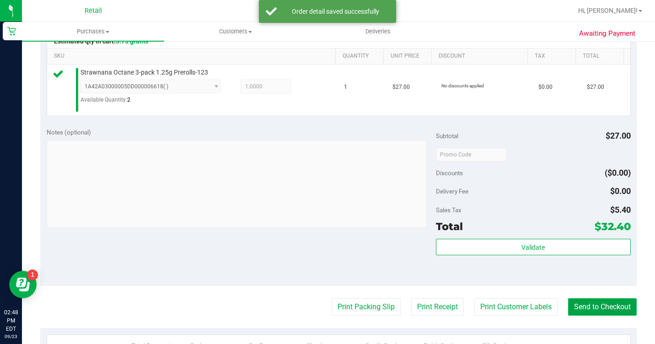
click at [603, 316] on button "Send to Checkout" at bounding box center [602, 306] width 69 height 17
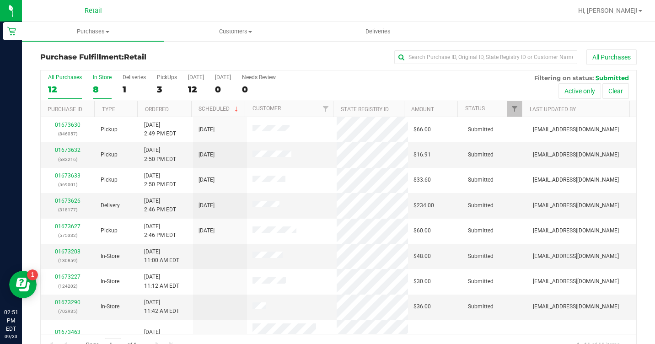
click at [103, 87] on div "8" at bounding box center [102, 89] width 19 height 11
click at [0, 0] on input "In Store 8" at bounding box center [0, 0] width 0 height 0
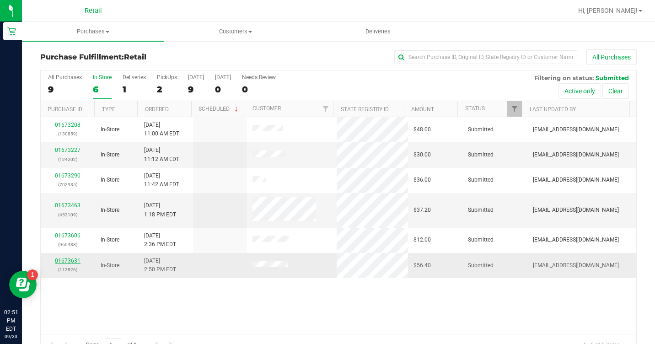
click at [67, 262] on link "01673631" at bounding box center [68, 261] width 26 height 6
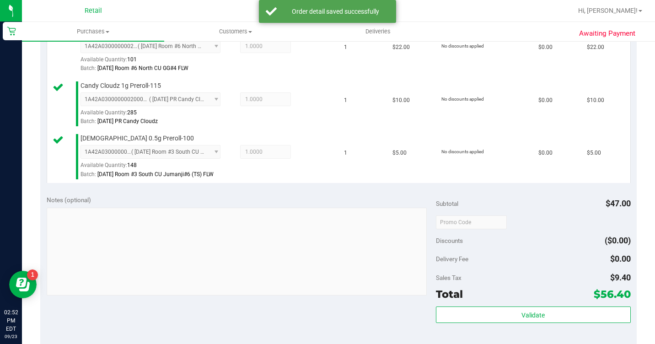
scroll to position [549, 0]
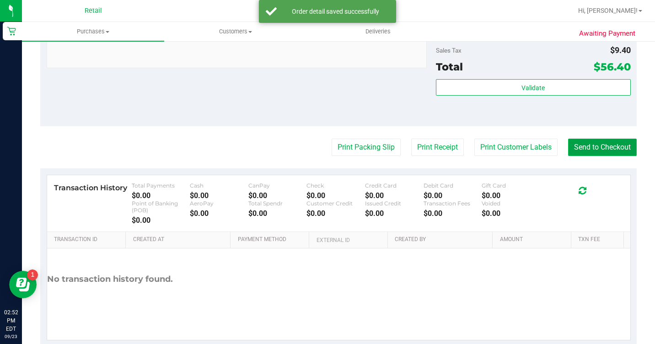
click at [588, 156] on button "Send to Checkout" at bounding box center [602, 147] width 69 height 17
